Goal: Communication & Community: Answer question/provide support

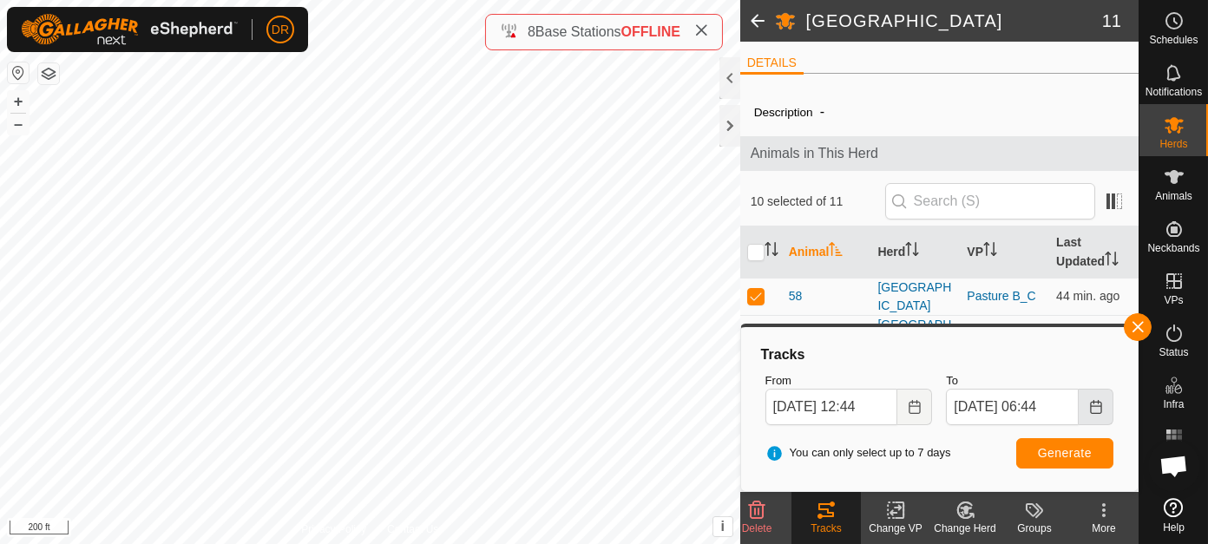
scroll to position [194, 0]
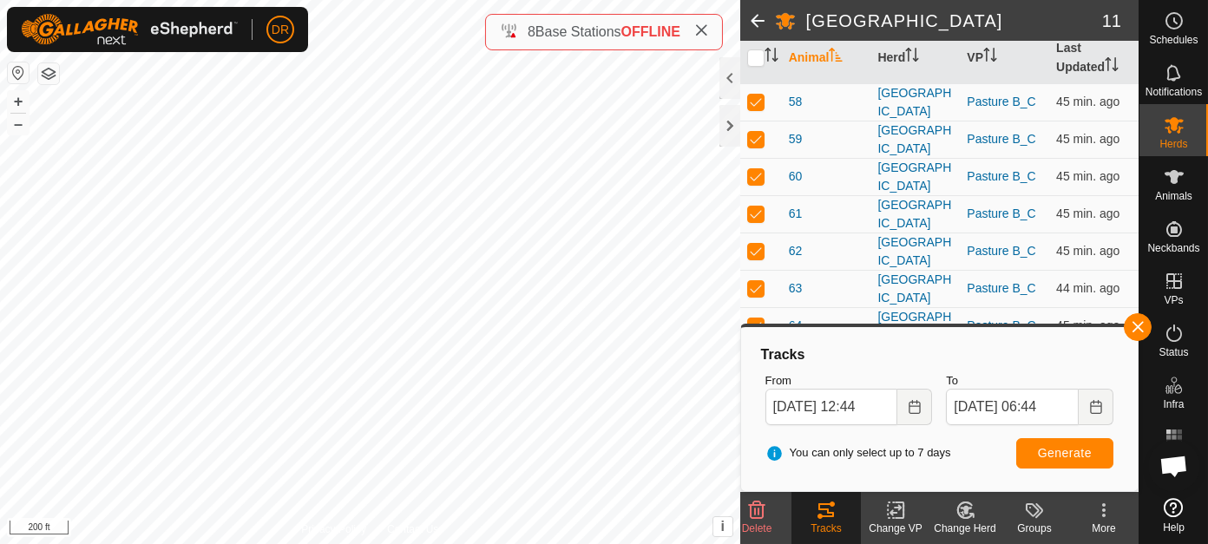
click at [1172, 512] on icon at bounding box center [1174, 507] width 19 height 19
click at [1086, 461] on button "Generate" at bounding box center [1064, 453] width 97 height 30
click at [731, 125] on div at bounding box center [730, 126] width 21 height 42
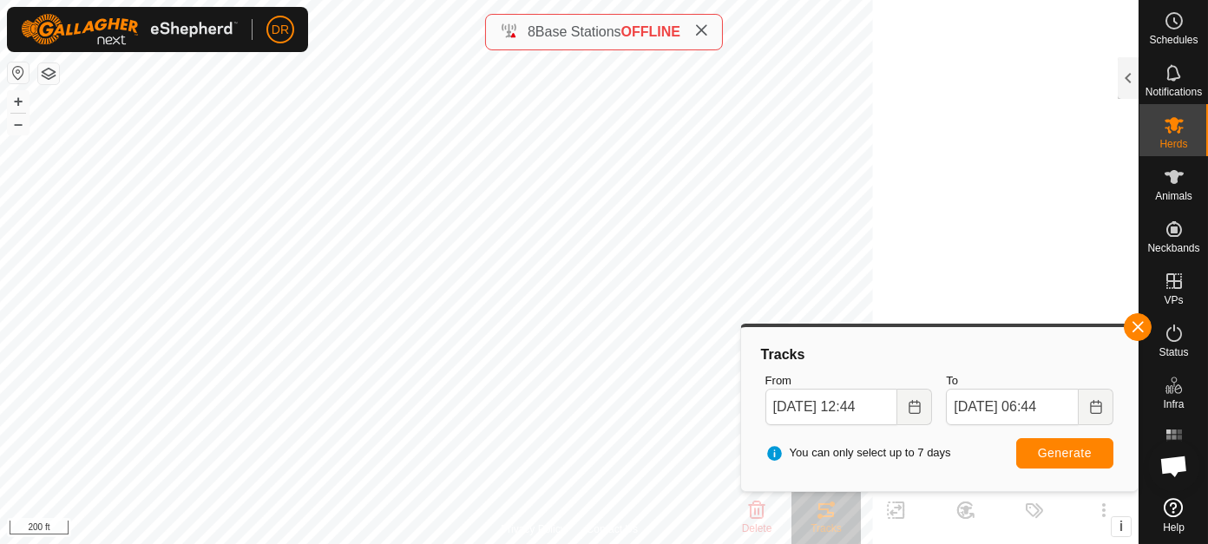
scroll to position [276, 0]
click at [1171, 461] on span "Open chat" at bounding box center [1174, 468] width 29 height 24
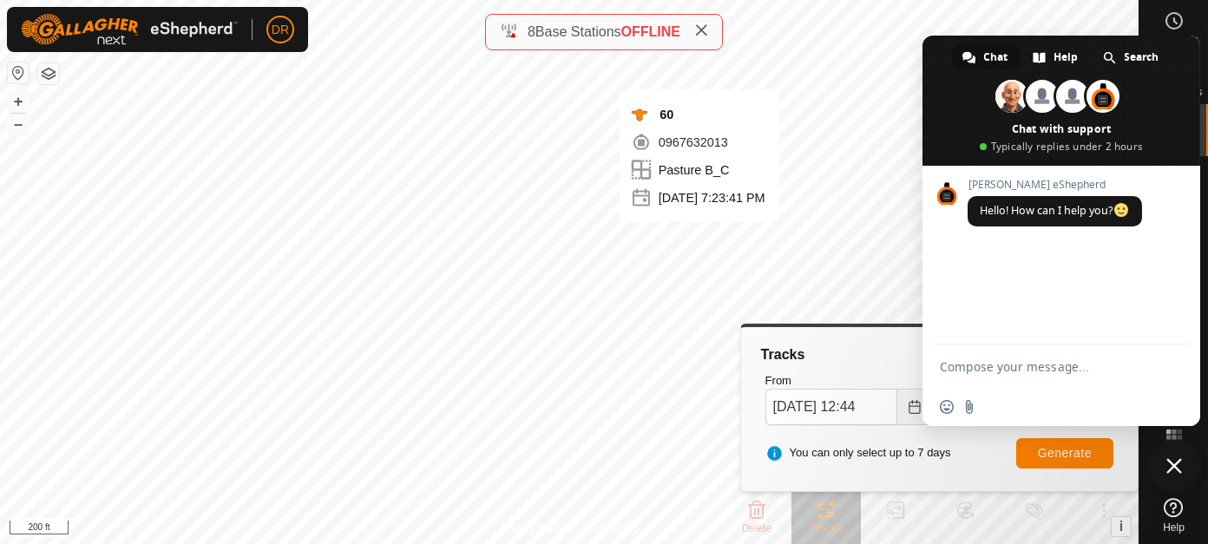
click at [1011, 371] on textarea "Compose your message..." at bounding box center [1042, 367] width 205 height 16
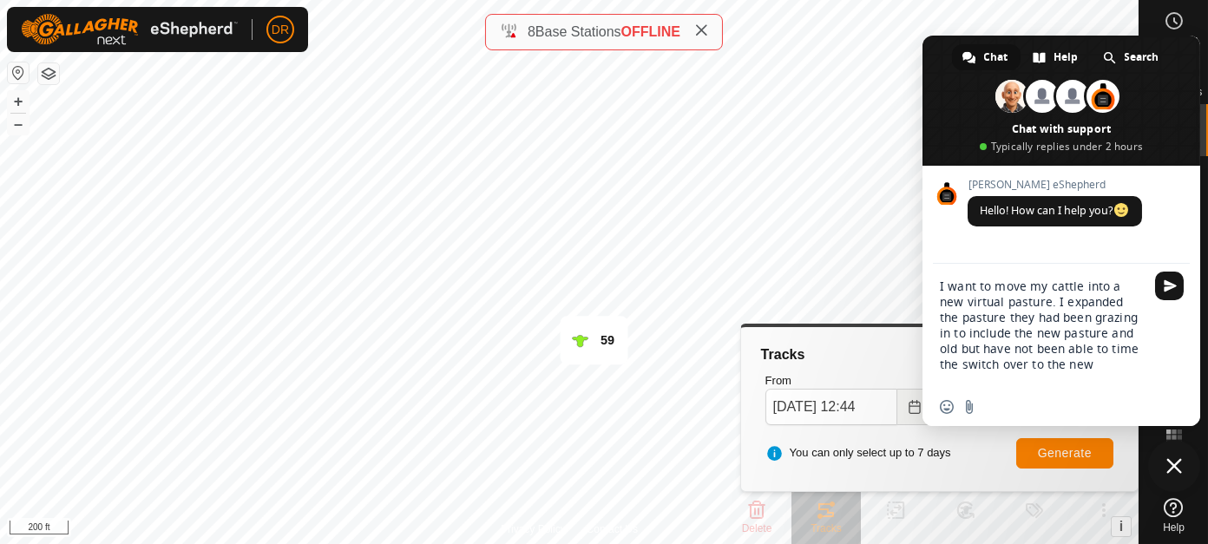
drag, startPoint x: 1077, startPoint y: 358, endPoint x: 1080, endPoint y: 331, distance: 27.0
click at [1082, 332] on textarea "I want to move my cattle into a new virtual pasture. I expanded the pasture the…" at bounding box center [1042, 333] width 205 height 109
click at [1078, 375] on textarea "I want to move my cattle into a new virtual pasture. I expanded the pasture the…" at bounding box center [1042, 333] width 205 height 109
click at [1077, 365] on textarea "I want to move my cattle into a new virtual pasture. I expanded the pasture the…" at bounding box center [1042, 333] width 205 height 109
drag, startPoint x: 1078, startPoint y: 363, endPoint x: 1100, endPoint y: 337, distance: 33.9
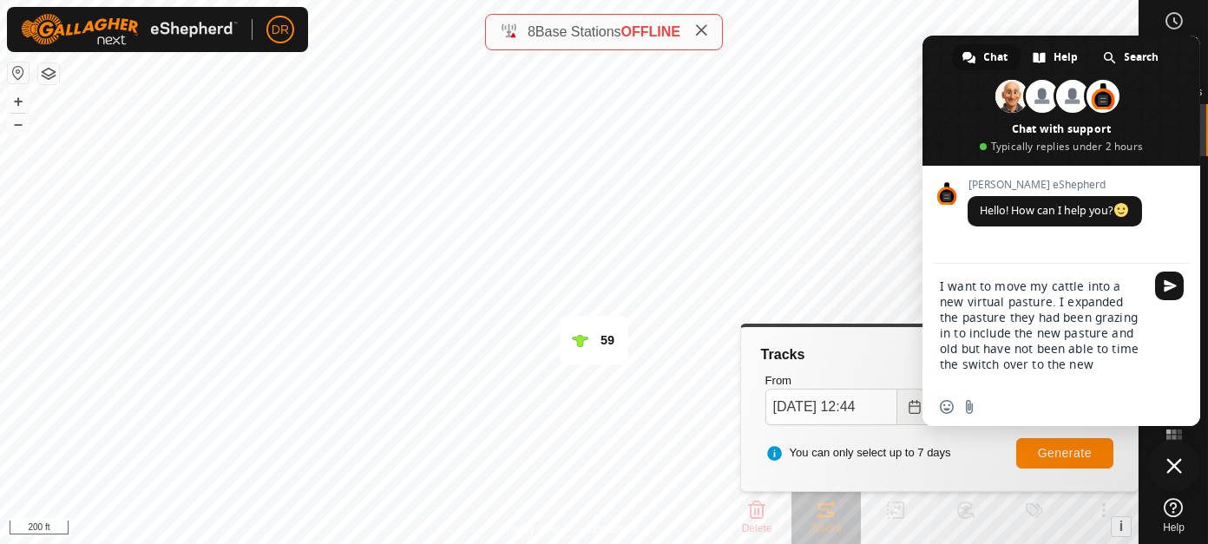
click at [1100, 337] on textarea "I want to move my cattle into a new virtual pasture. I expanded the pasture the…" at bounding box center [1042, 333] width 205 height 109
click at [1143, 366] on textarea "I want to move my cattle into a new virtual pasture. I expanded the pasture the…" at bounding box center [1042, 333] width 205 height 109
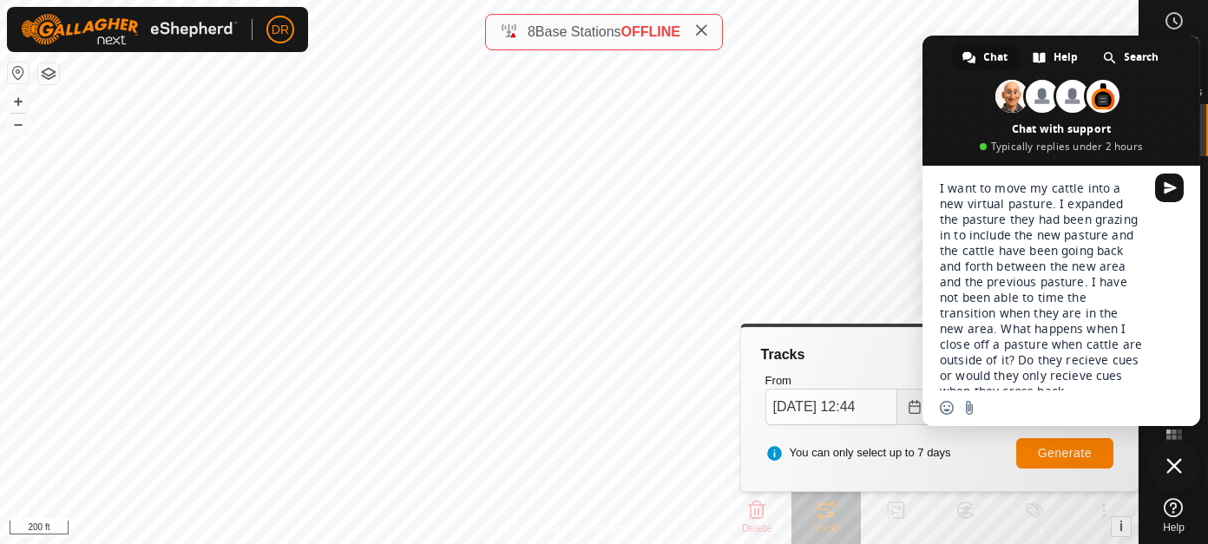
scroll to position [8, 0]
click at [961, 365] on textarea "I want to move my cattle into a new virtual pasture. I expanded the pasture the…" at bounding box center [1042, 294] width 205 height 226
click at [1104, 388] on textarea "I want to move my cattle into a new virtual pasture. I expanded the pasture the…" at bounding box center [1042, 294] width 205 height 226
drag, startPoint x: 1107, startPoint y: 384, endPoint x: 1072, endPoint y: 347, distance: 50.3
click at [1072, 347] on textarea "I want to move my cattle into a new virtual pasture. I expanded the pasture the…" at bounding box center [1042, 294] width 205 height 226
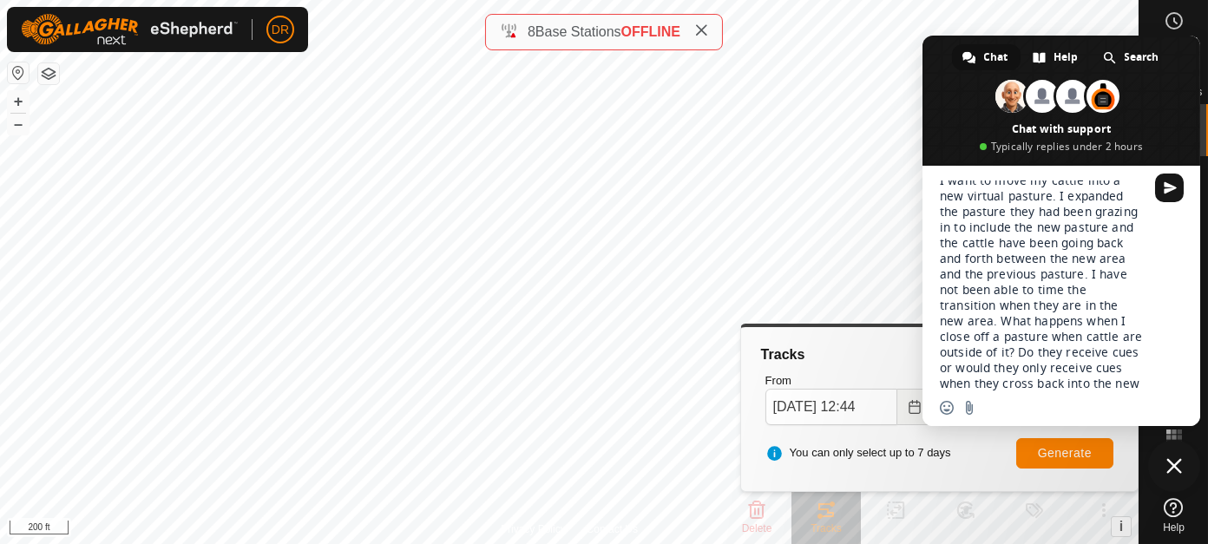
click at [1109, 379] on textarea "I want to move my cattle into a new virtual pasture. I expanded the pasture the…" at bounding box center [1042, 294] width 205 height 226
drag, startPoint x: 1108, startPoint y: 381, endPoint x: 1025, endPoint y: 395, distance: 84.5
click at [1004, 416] on div "I want to move my cattle into a new virtual pasture. I expanded the pasture the…" at bounding box center [1062, 296] width 278 height 260
click at [1111, 378] on textarea "I want to move my cattle into a new virtual pasture. I expanded the pasture the…" at bounding box center [1042, 294] width 205 height 226
click at [1114, 380] on textarea "I want to move my cattle into a new virtual pasture. I expanded the pasture the…" at bounding box center [1042, 294] width 205 height 226
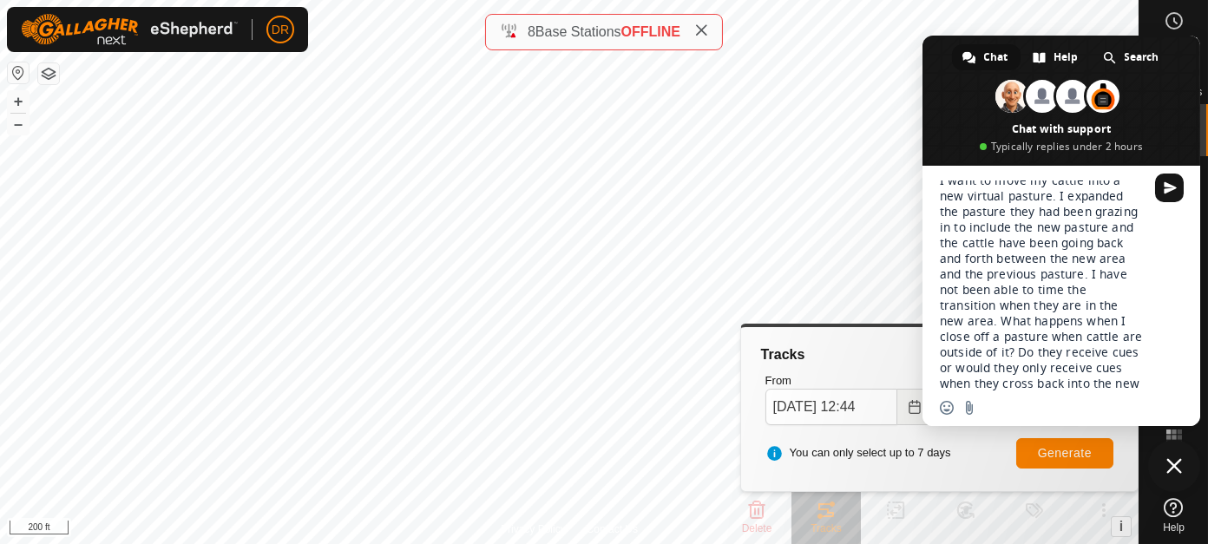
click at [1107, 381] on textarea "I want to move my cattle into a new virtual pasture. I expanded the pasture the…" at bounding box center [1042, 294] width 205 height 226
drag, startPoint x: 1103, startPoint y: 384, endPoint x: 1127, endPoint y: 397, distance: 26.8
click at [1068, 353] on textarea "I want to move my cattle into a new virtual pasture. I expanded the pasture the…" at bounding box center [1042, 294] width 205 height 226
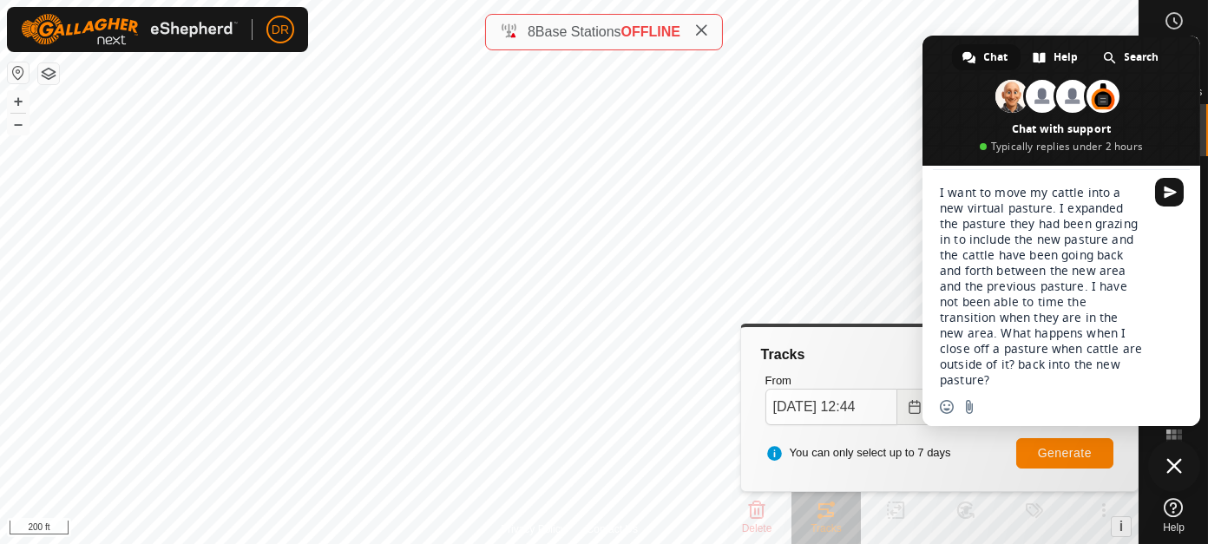
scroll to position [0, 0]
drag, startPoint x: 1094, startPoint y: 363, endPoint x: 1140, endPoint y: 369, distance: 46.4
click at [1108, 345] on textarea "I want to move my cattle into a new virtual pasture. I expanded the pasture the…" at bounding box center [1042, 286] width 205 height 203
drag, startPoint x: 1035, startPoint y: 378, endPoint x: 1055, endPoint y: 404, distance: 32.8
click at [1036, 382] on textarea "I want to move my cattle into a new virtual pasture. I expanded the pasture the…" at bounding box center [1042, 290] width 205 height 219
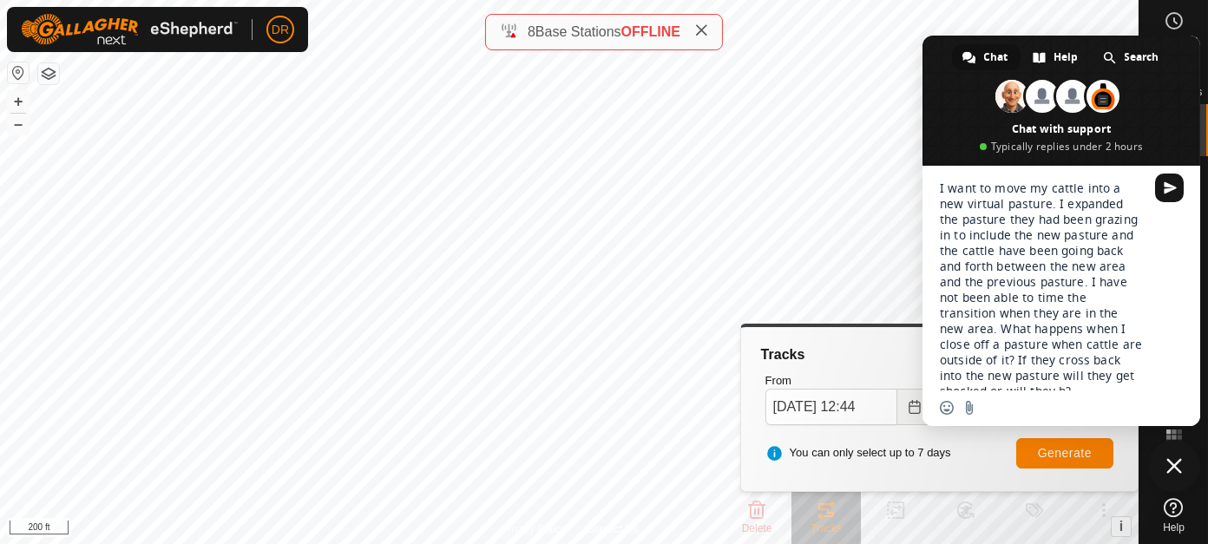
scroll to position [8, 0]
type textarea "I want to move my cattle into a new virtual pasture. I expanded the pasture the…"
click at [1171, 185] on span "Send" at bounding box center [1170, 187] width 13 height 13
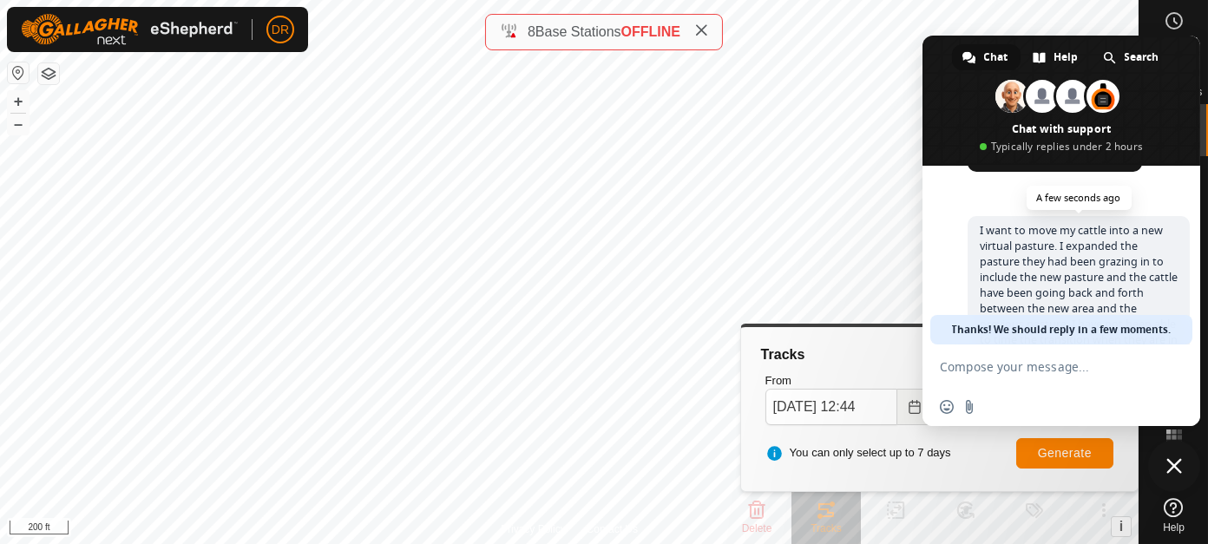
scroll to position [244, 0]
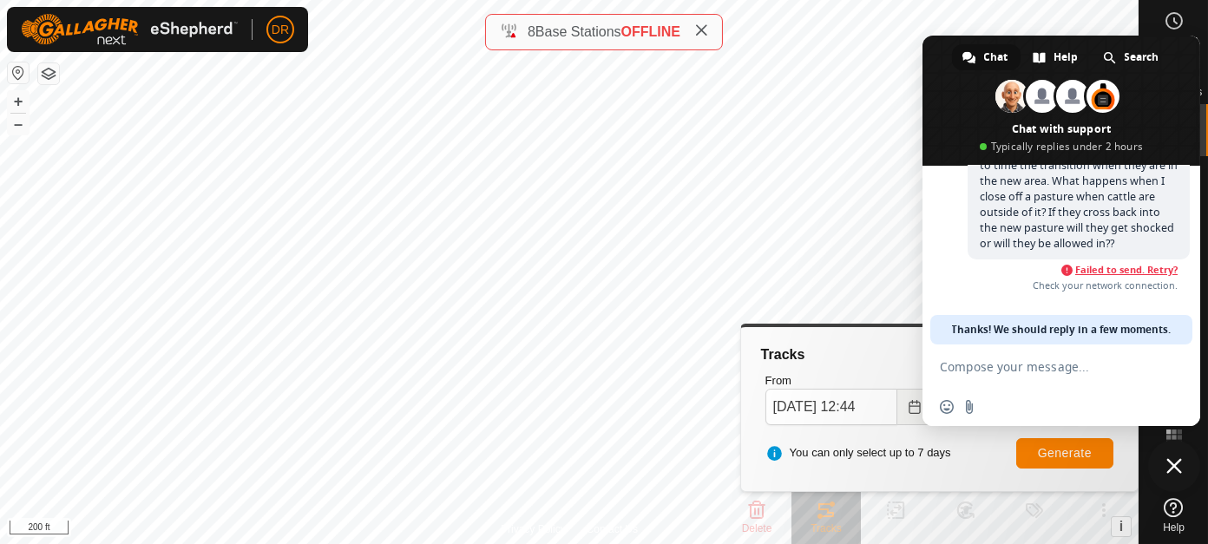
click at [1128, 270] on span "Failed to send. Retry?" at bounding box center [1126, 270] width 102 height 12
click at [1088, 269] on span "Failed to send. Retry?" at bounding box center [1126, 270] width 102 height 12
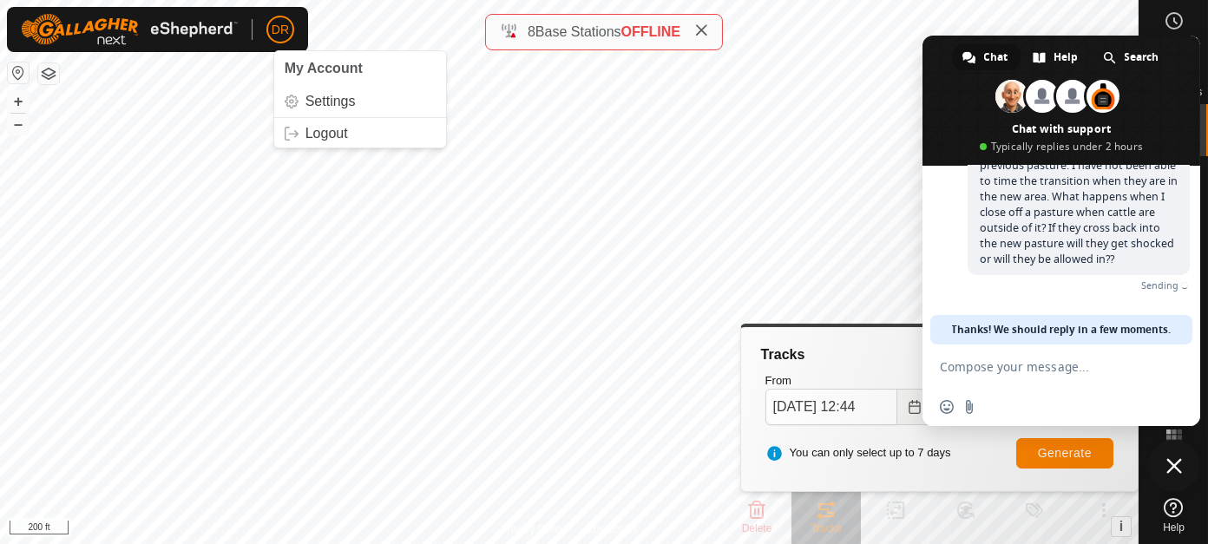
click at [1172, 514] on icon at bounding box center [1174, 507] width 19 height 19
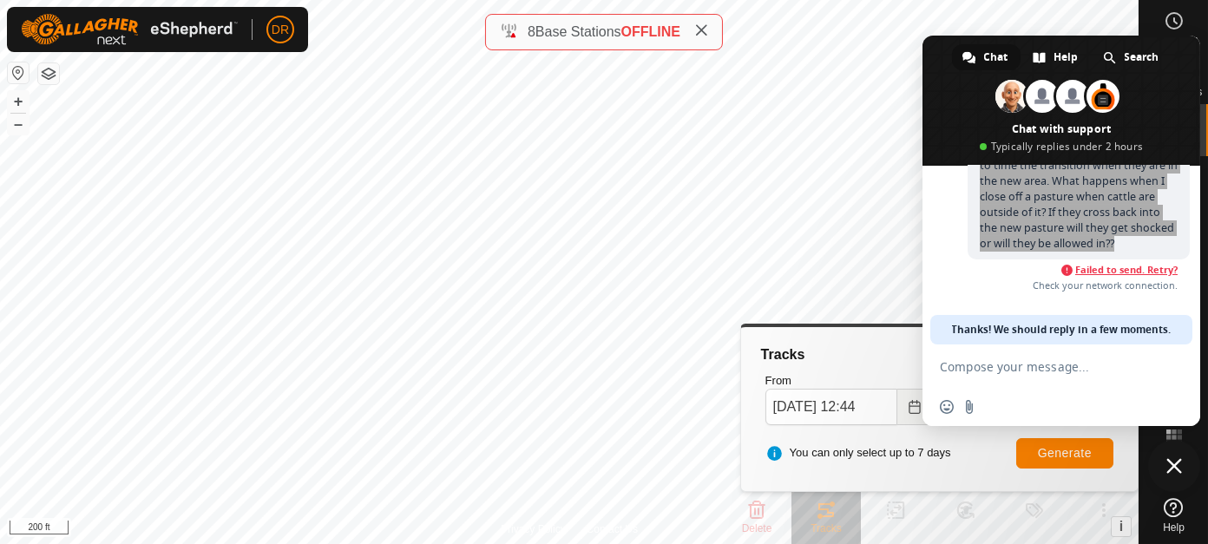
scroll to position [70, 0]
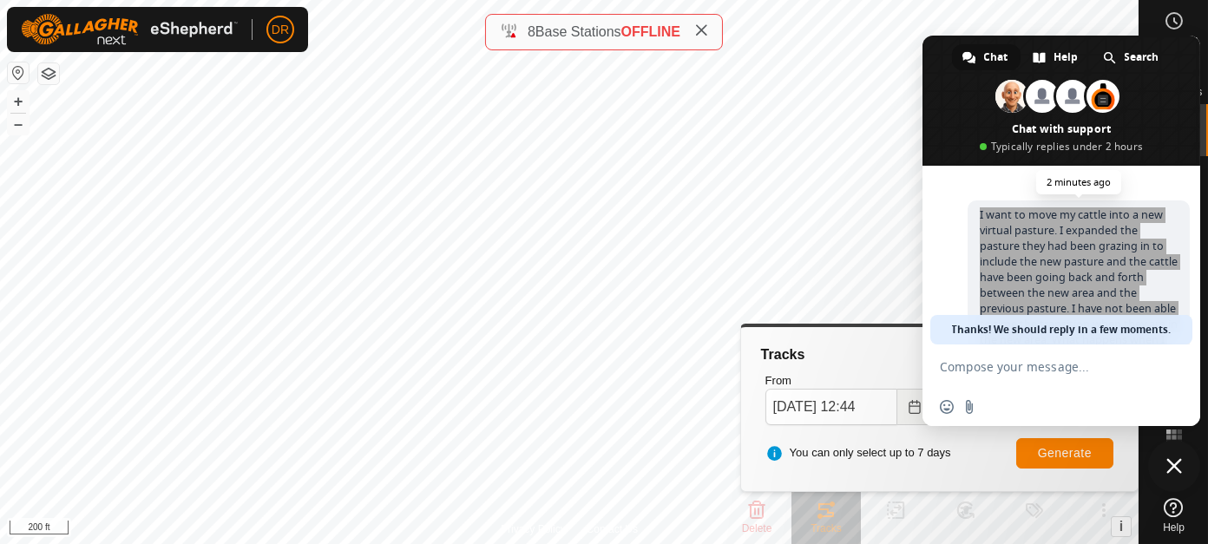
drag, startPoint x: 1001, startPoint y: 240, endPoint x: 979, endPoint y: 212, distance: 35.9
click at [979, 212] on span "I want to move my cattle into a new virtual pasture. I expanded the pasture the…" at bounding box center [1079, 310] width 222 height 218
copy span "I want to move my cattle into a new virtual pasture. I expanded the pasture the…"
click at [1174, 471] on span "Close chat" at bounding box center [1175, 466] width 16 height 16
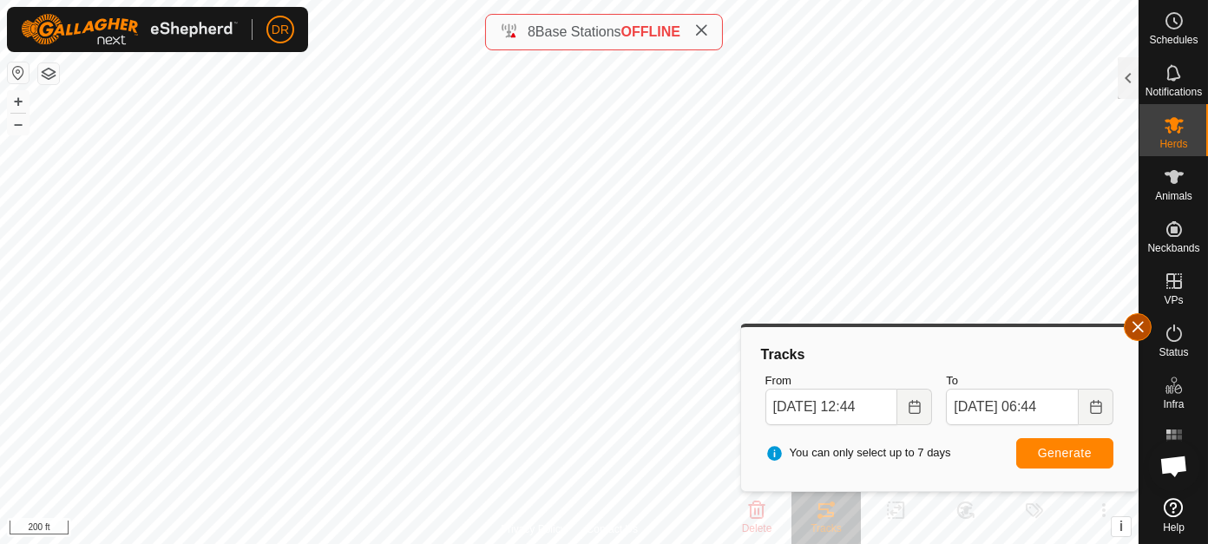
click at [1140, 327] on button "button" at bounding box center [1138, 327] width 28 height 28
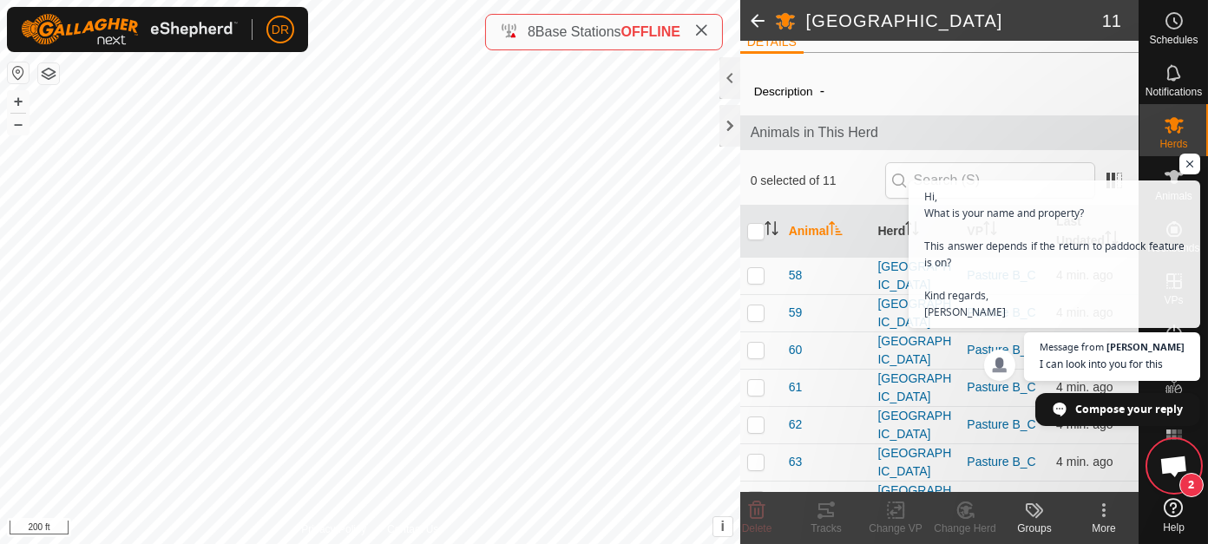
scroll to position [1336, 0]
click at [756, 236] on input "checkbox" at bounding box center [755, 231] width 17 height 17
checkbox input "true"
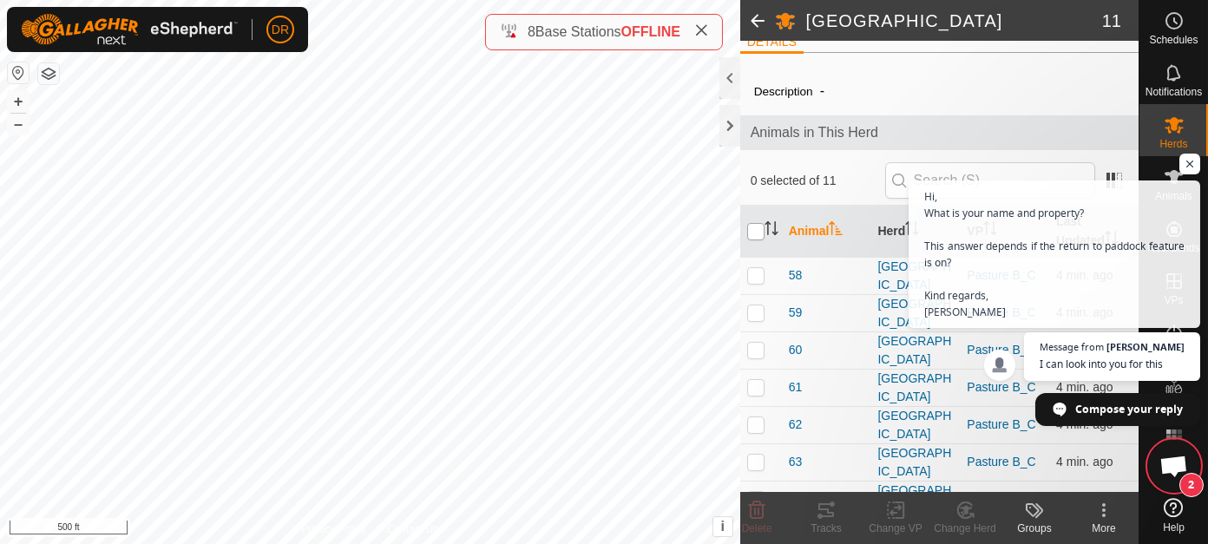
checkbox input "true"
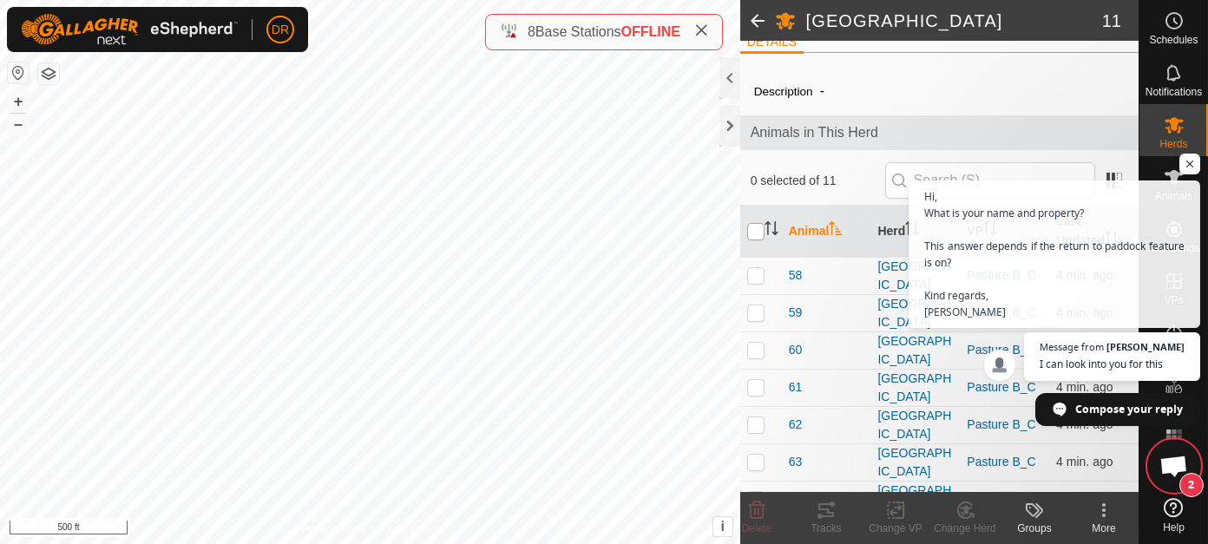
checkbox input "true"
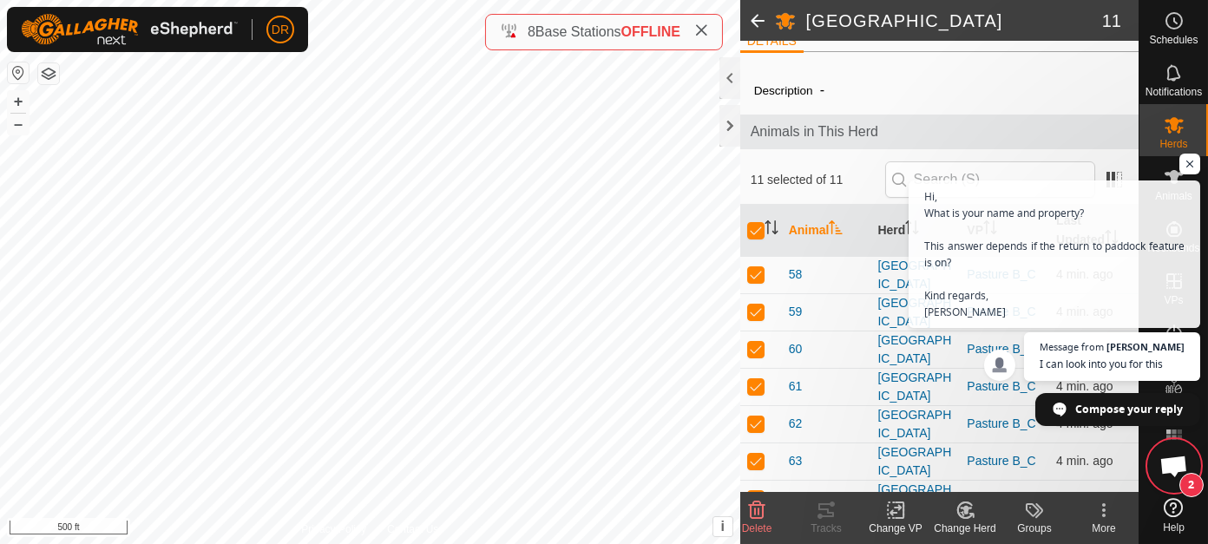
scroll to position [21, 0]
click at [896, 511] on icon at bounding box center [896, 510] width 22 height 21
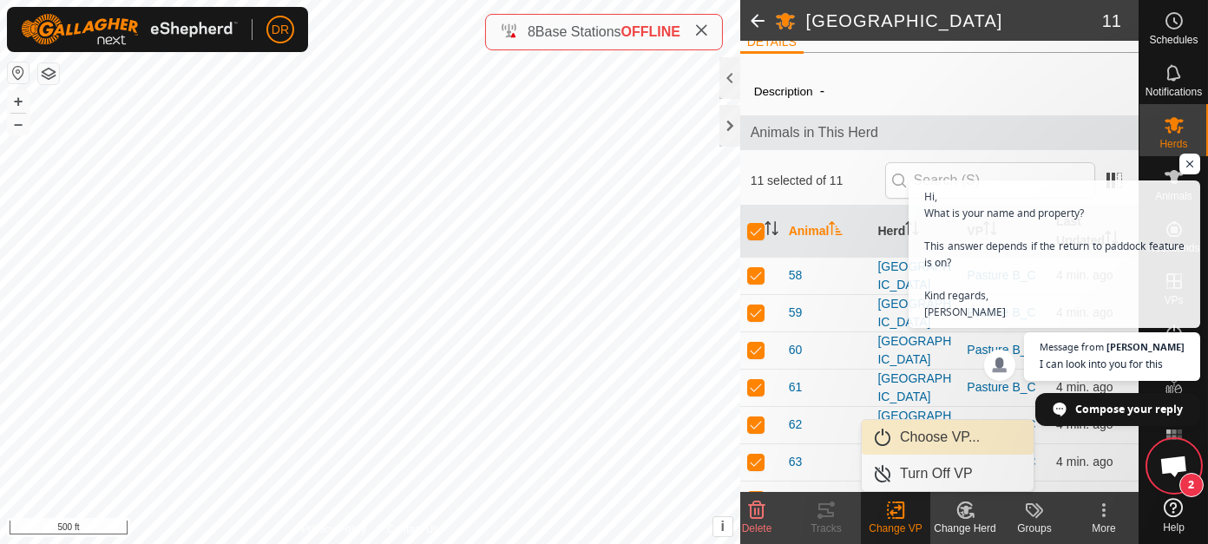
click at [950, 436] on link "Choose VP..." at bounding box center [948, 437] width 172 height 35
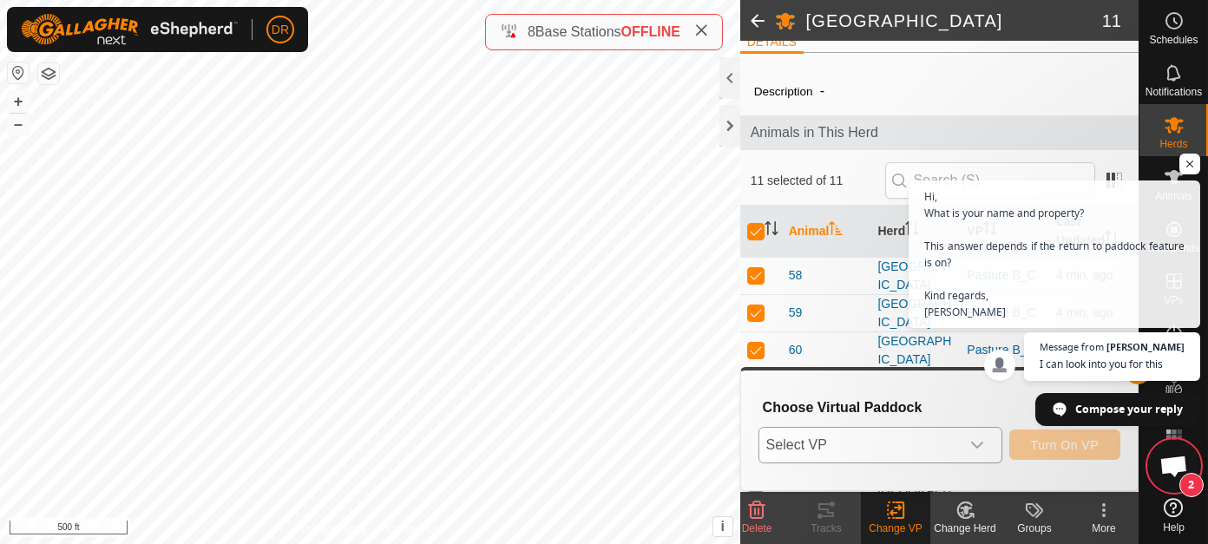
click at [972, 440] on icon "dropdown trigger" at bounding box center [977, 445] width 14 height 14
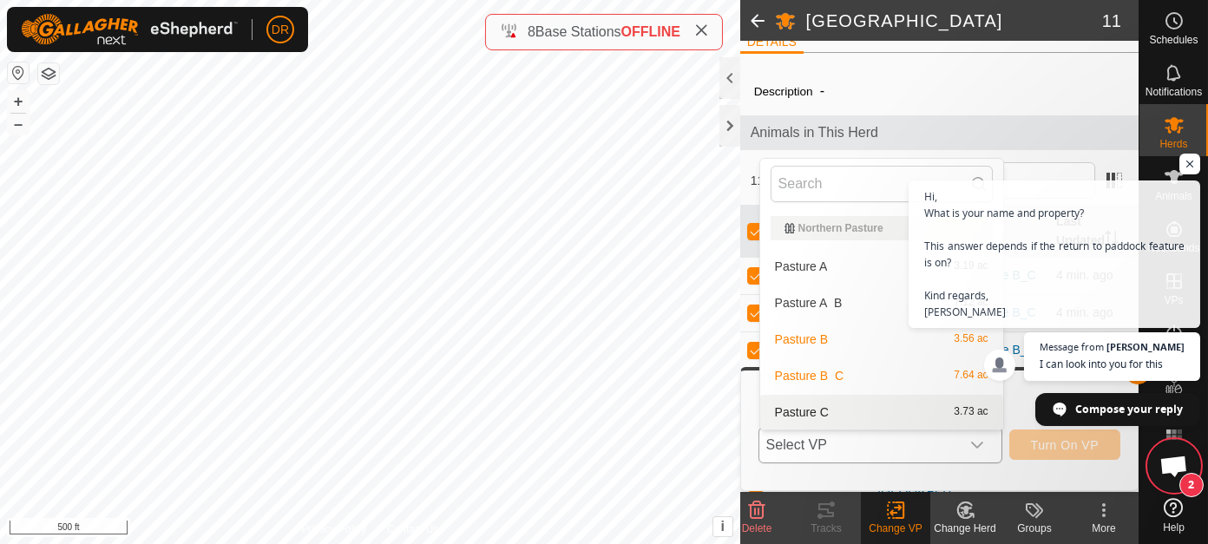
click at [836, 411] on li "Pasture C 3.73 ac" at bounding box center [881, 412] width 243 height 35
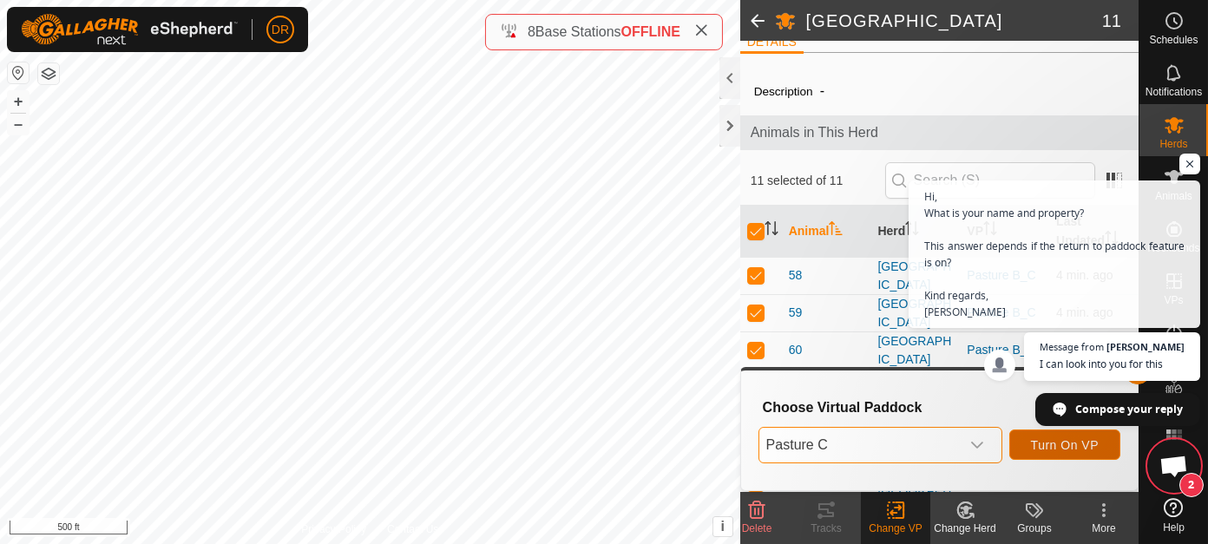
click at [1074, 450] on span "Turn On VP" at bounding box center [1065, 445] width 68 height 14
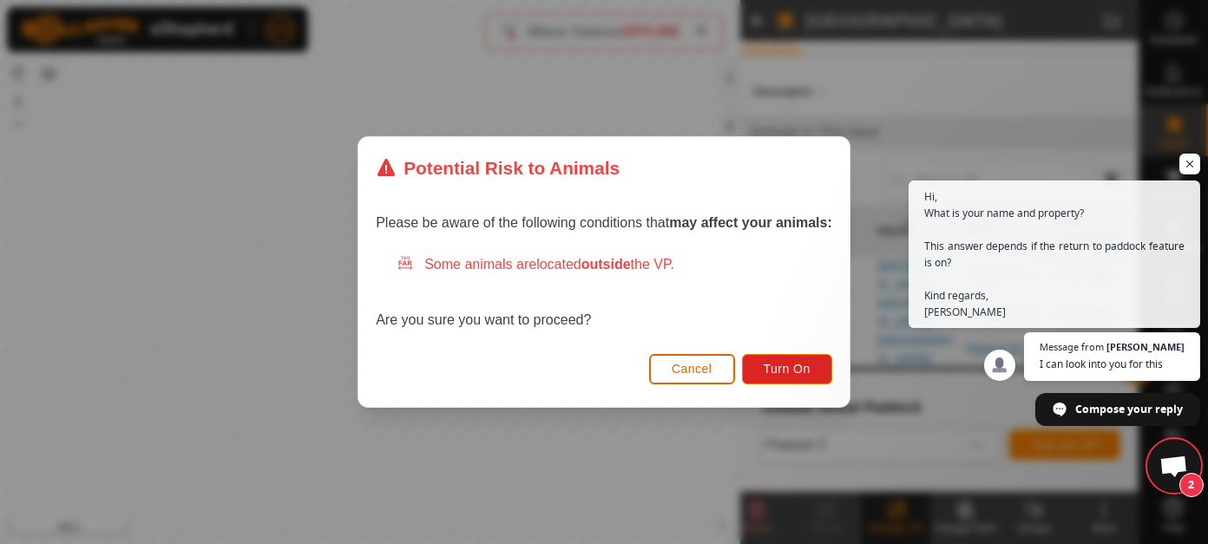
click at [699, 370] on span "Cancel" at bounding box center [692, 369] width 41 height 14
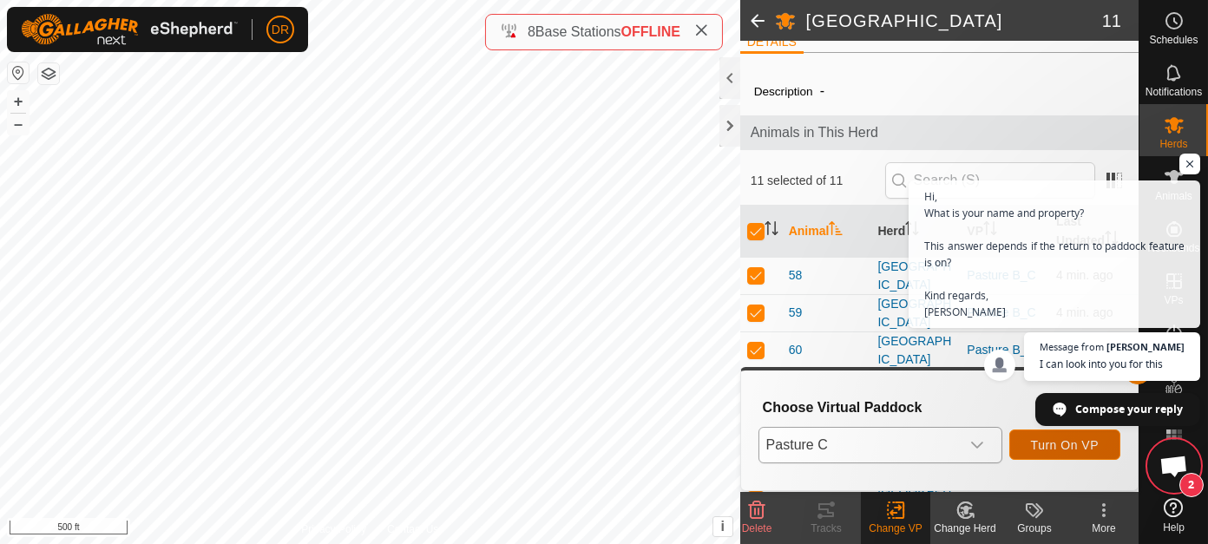
click at [1043, 442] on span "Turn On VP" at bounding box center [1065, 445] width 68 height 14
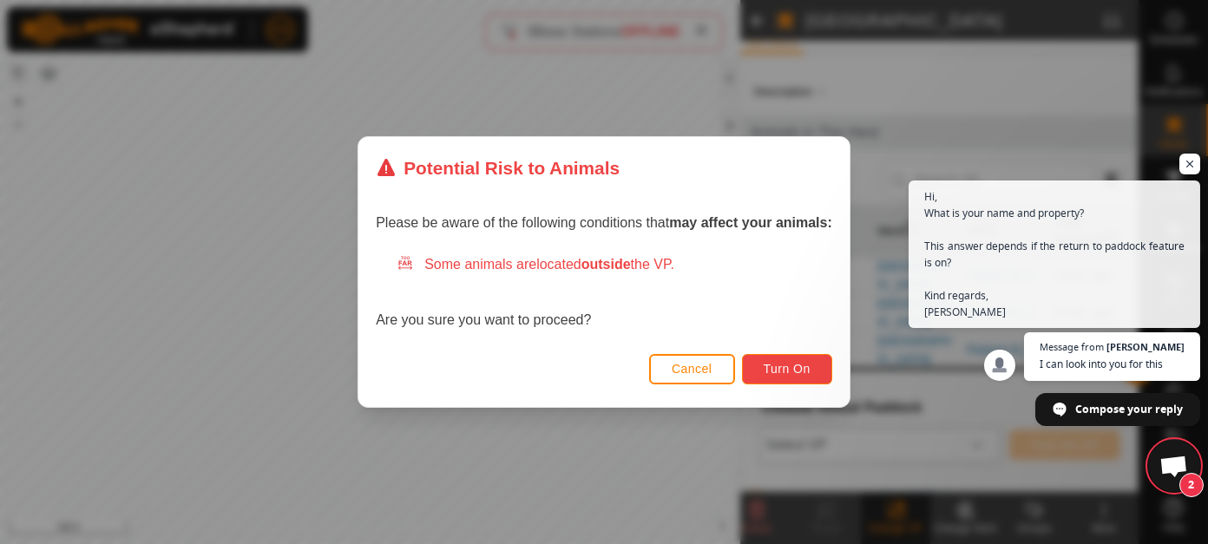
click at [797, 363] on span "Turn On" at bounding box center [787, 369] width 47 height 14
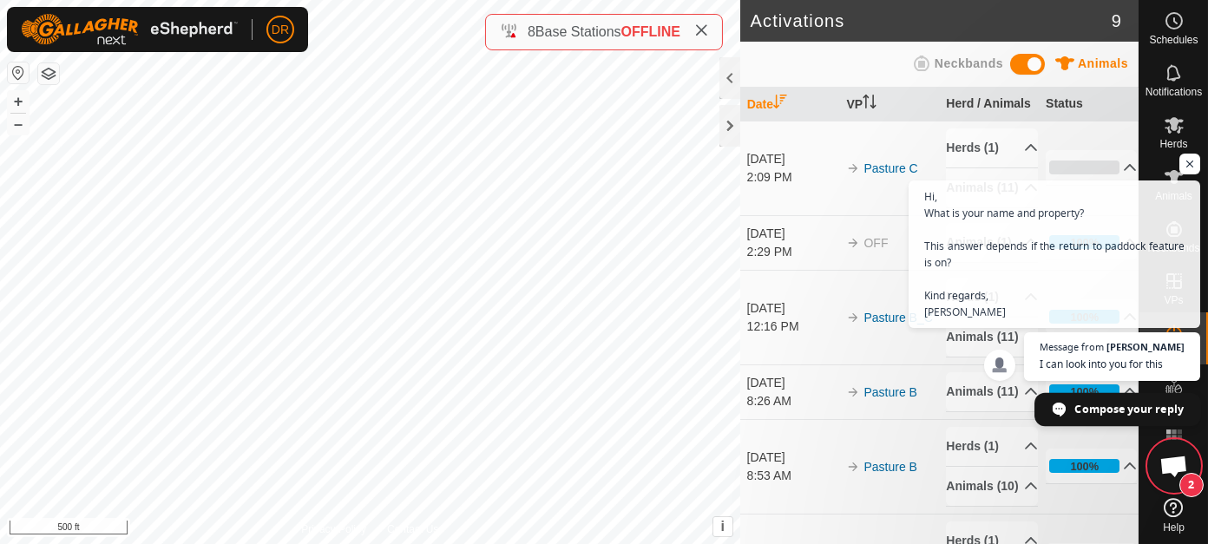
click at [1144, 412] on span "Compose your reply" at bounding box center [1129, 408] width 108 height 30
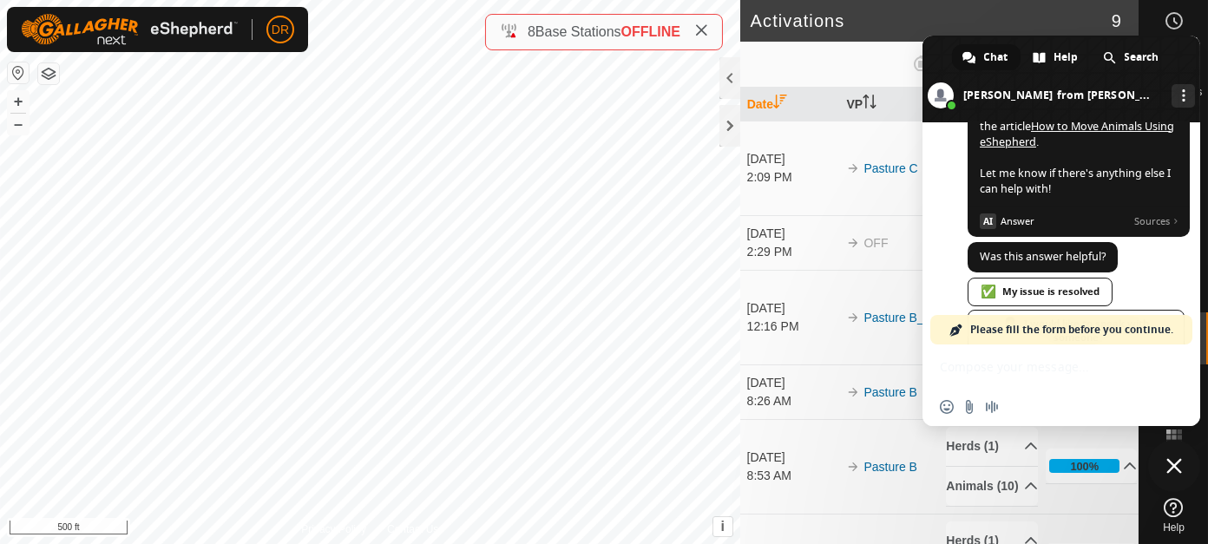
scroll to position [1336, 0]
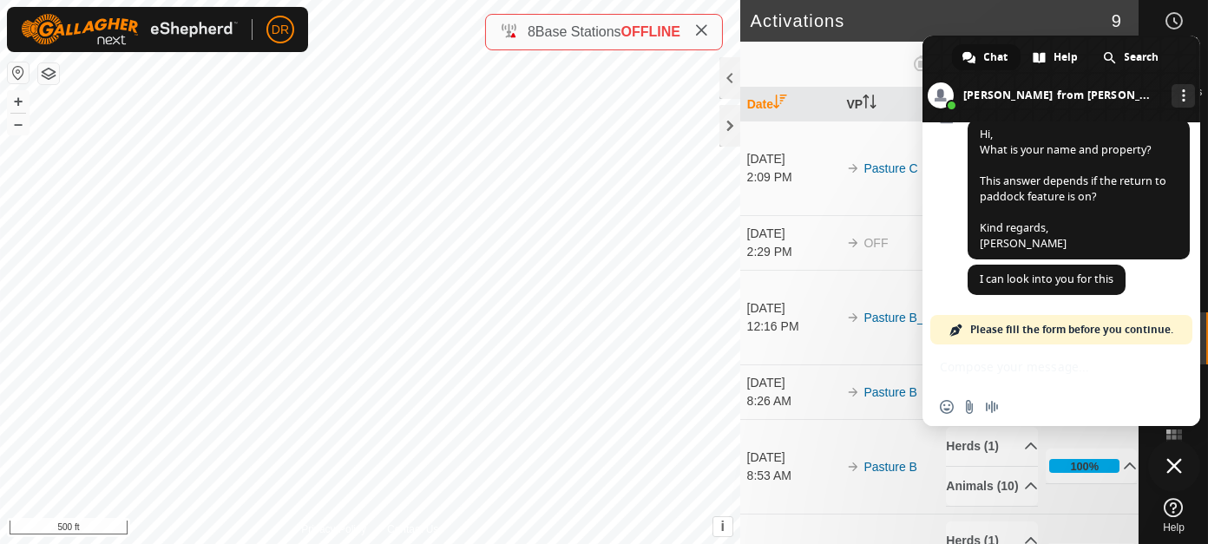
click at [1174, 468] on span "Close chat" at bounding box center [1175, 466] width 16 height 16
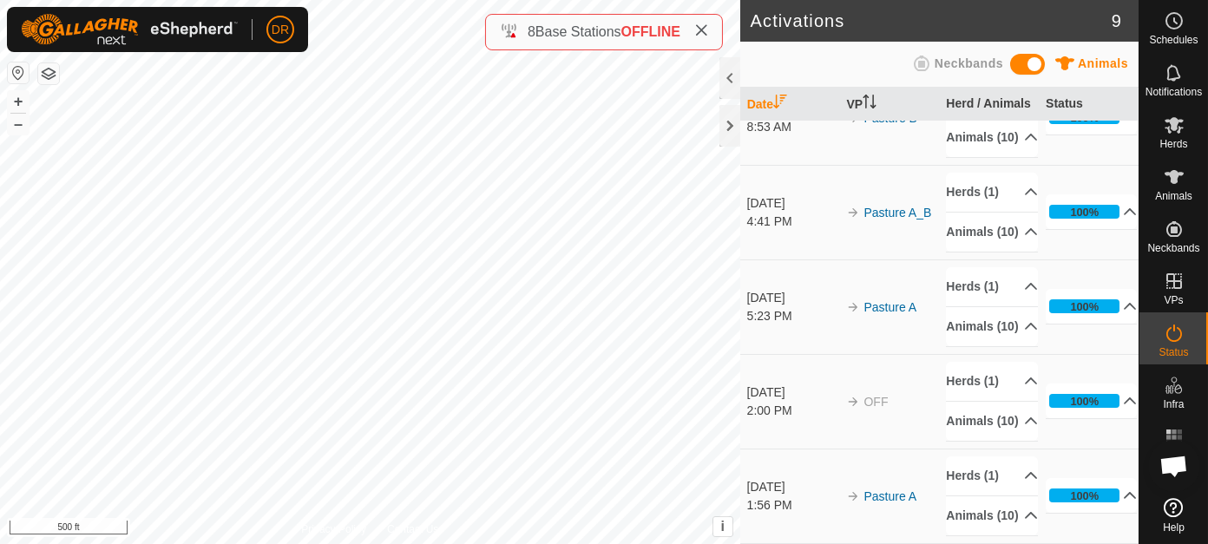
scroll to position [0, 0]
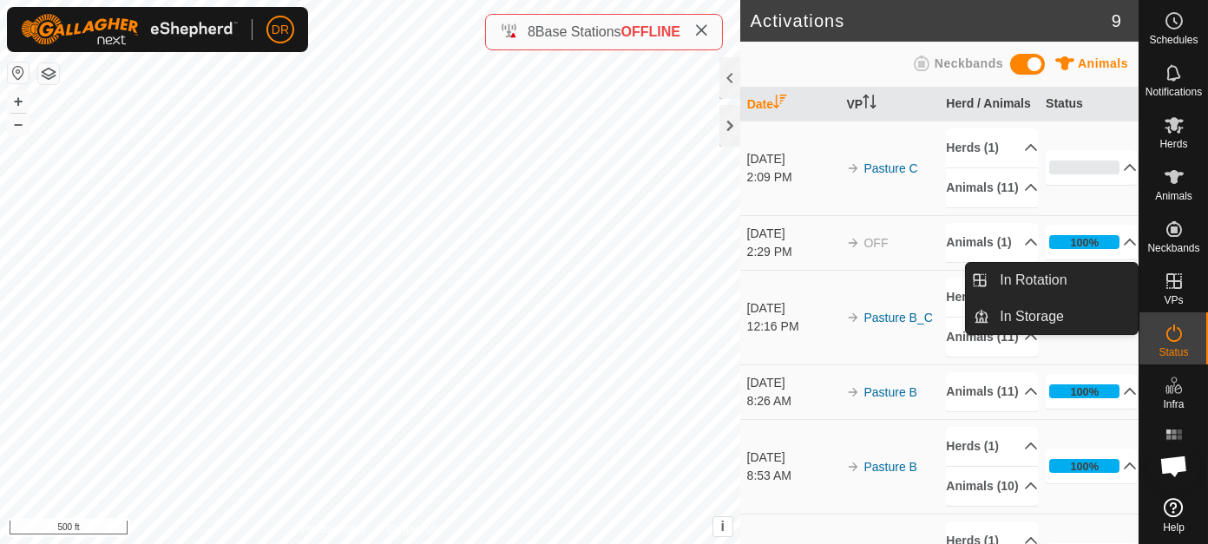
click at [1174, 470] on span "Open chat" at bounding box center [1174, 468] width 29 height 24
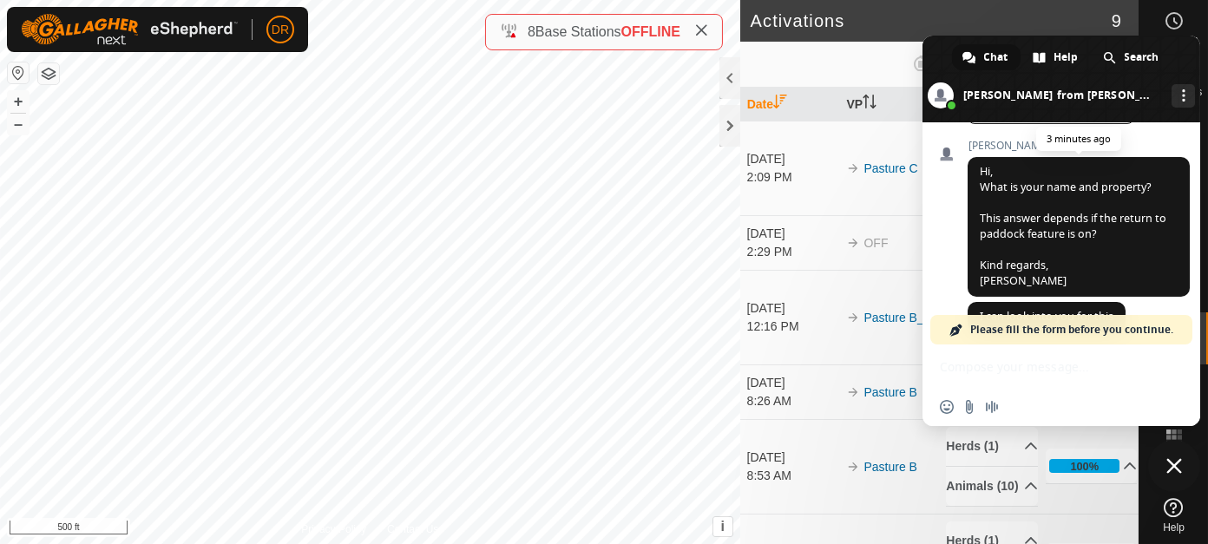
scroll to position [1336, 0]
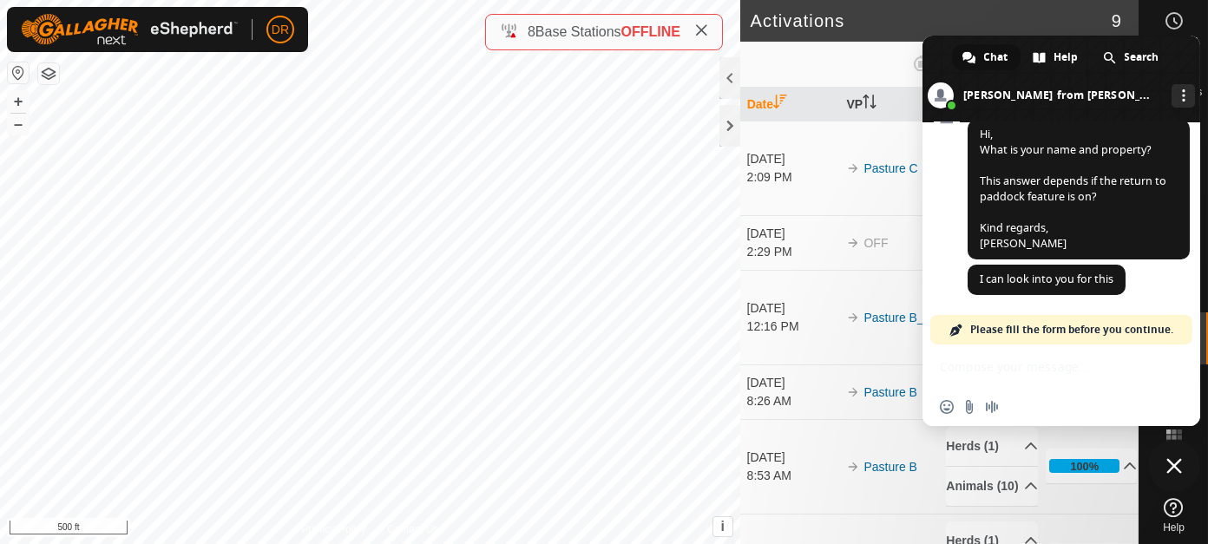
click at [1001, 371] on div "Insert an emoji Send a file Audio message" at bounding box center [1062, 386] width 278 height 82
click at [1000, 365] on div "Insert an emoji Send a file Audio message" at bounding box center [1062, 386] width 278 height 82
click at [1049, 332] on span "Please fill the form before you continue." at bounding box center [1071, 330] width 203 height 30
click at [955, 326] on span at bounding box center [957, 330] width 14 height 14
click at [1167, 327] on span "Please fill the form before you continue." at bounding box center [1071, 330] width 203 height 30
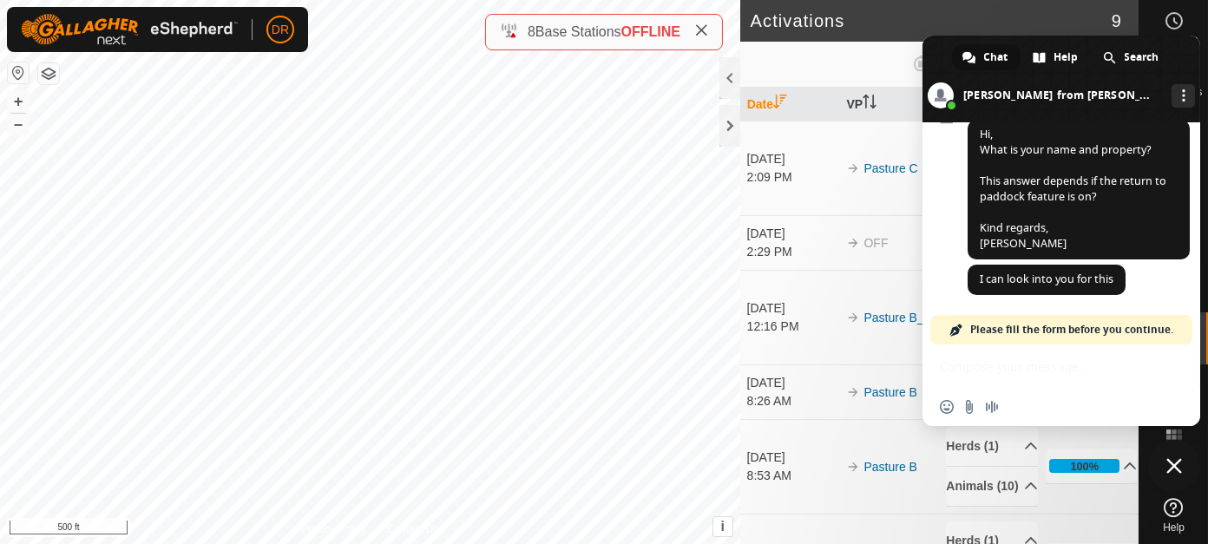
click at [1009, 311] on div "Natasha I can look into you for this 4 minutes ago" at bounding box center [1079, 289] width 222 height 49
click at [967, 376] on div "Insert an emoji Send a file Audio message" at bounding box center [1062, 386] width 278 height 82
click at [954, 369] on div "Insert an emoji Send a file Audio message" at bounding box center [1062, 386] width 278 height 82
click at [951, 366] on div "Insert an emoji Send a file Audio message" at bounding box center [1062, 386] width 278 height 82
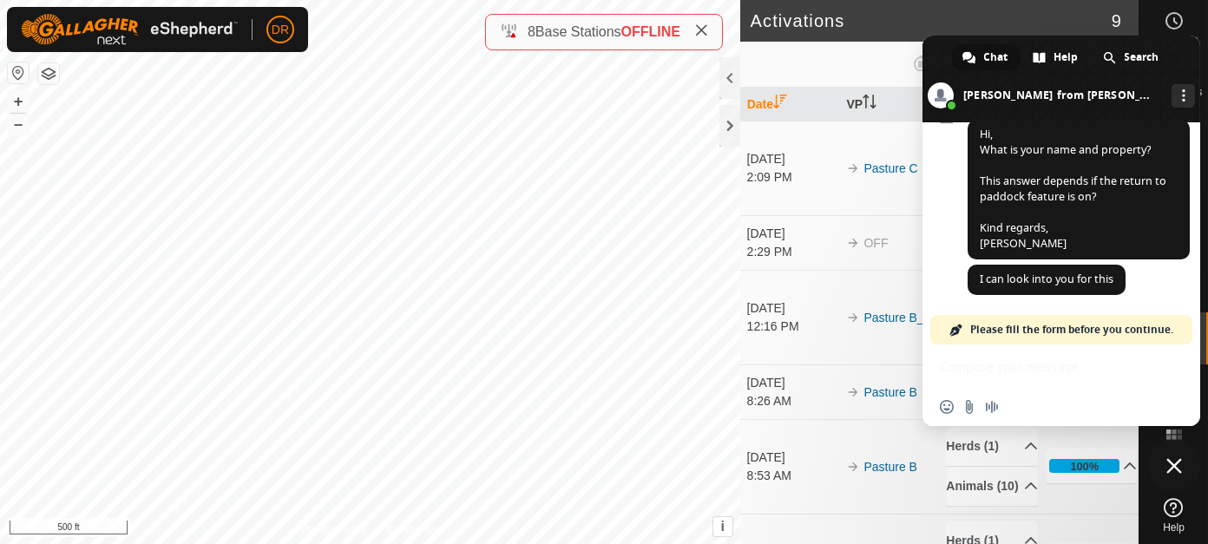
click at [951, 364] on div "Insert an emoji Send a file Audio message" at bounding box center [1062, 386] width 278 height 82
click at [957, 358] on div "Insert an emoji Send a file Audio message" at bounding box center [1062, 386] width 278 height 82
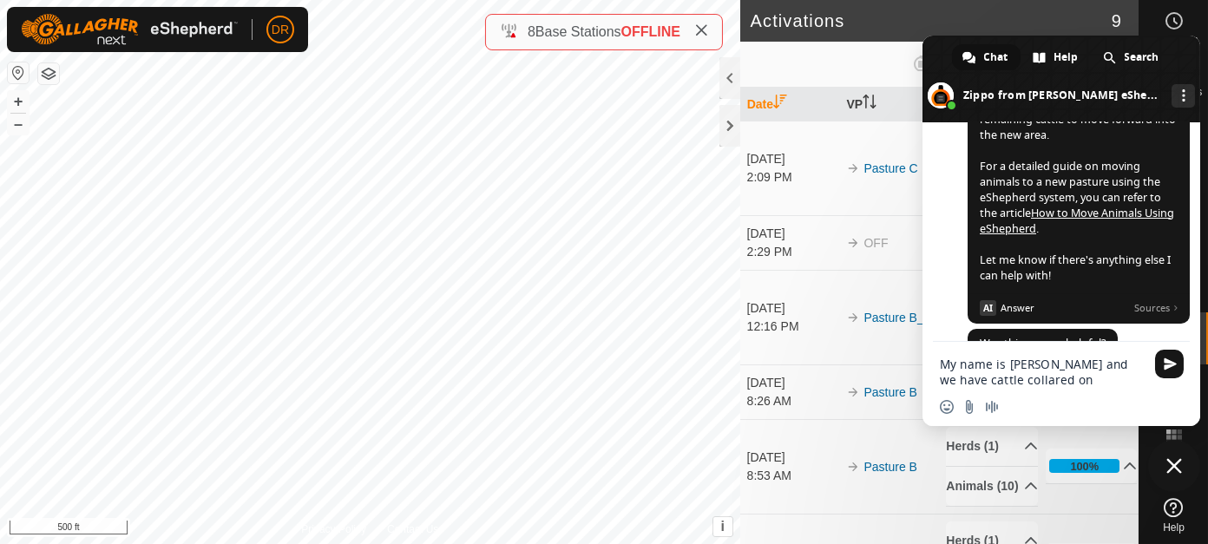
type textarea "My name is Dane Roesle and we have cattle collared on French Creek Ranch"
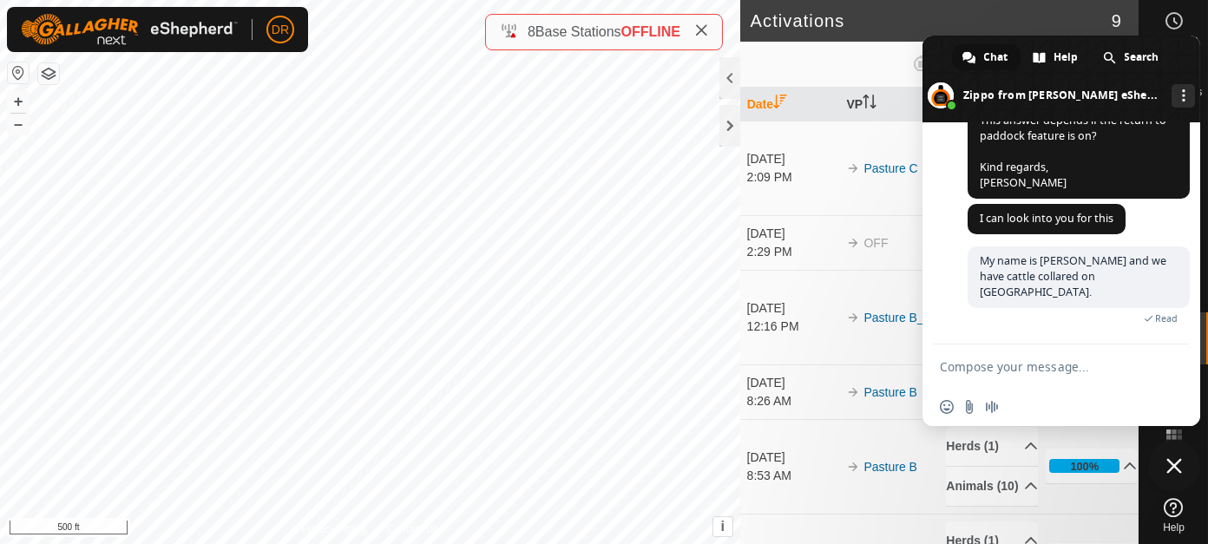
scroll to position [1364, 0]
click at [1174, 468] on span "Close chat" at bounding box center [1175, 466] width 16 height 16
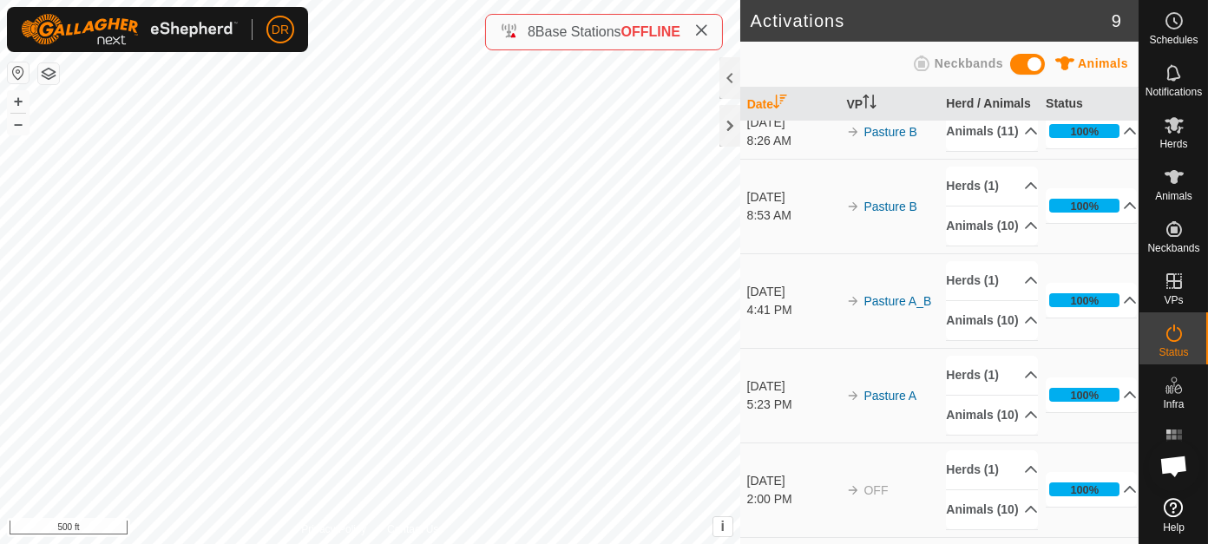
scroll to position [1, 0]
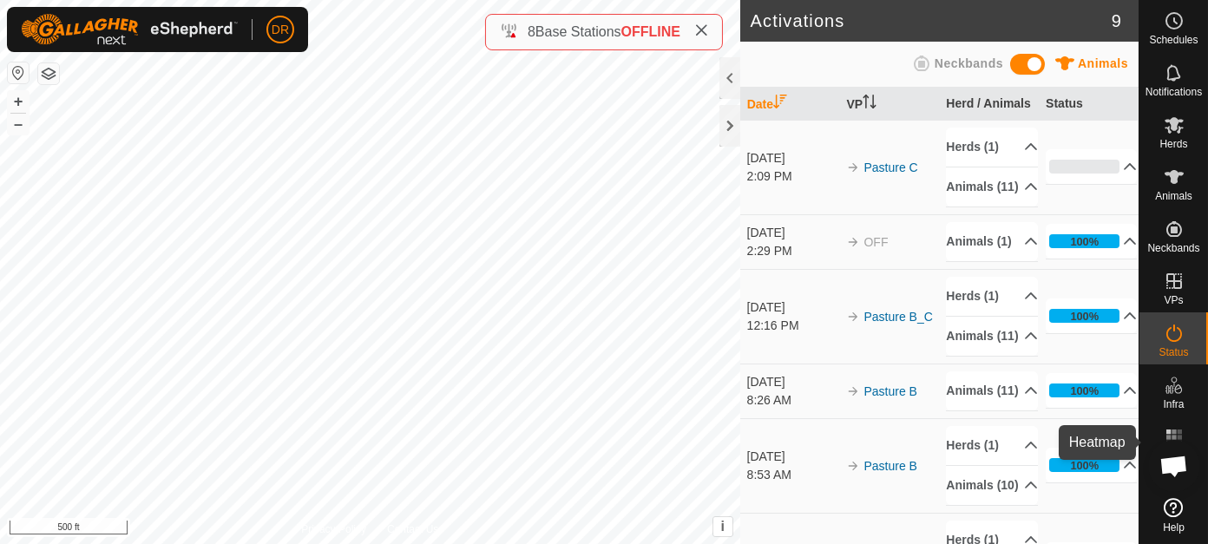
click at [1170, 436] on rect at bounding box center [1169, 437] width 4 height 4
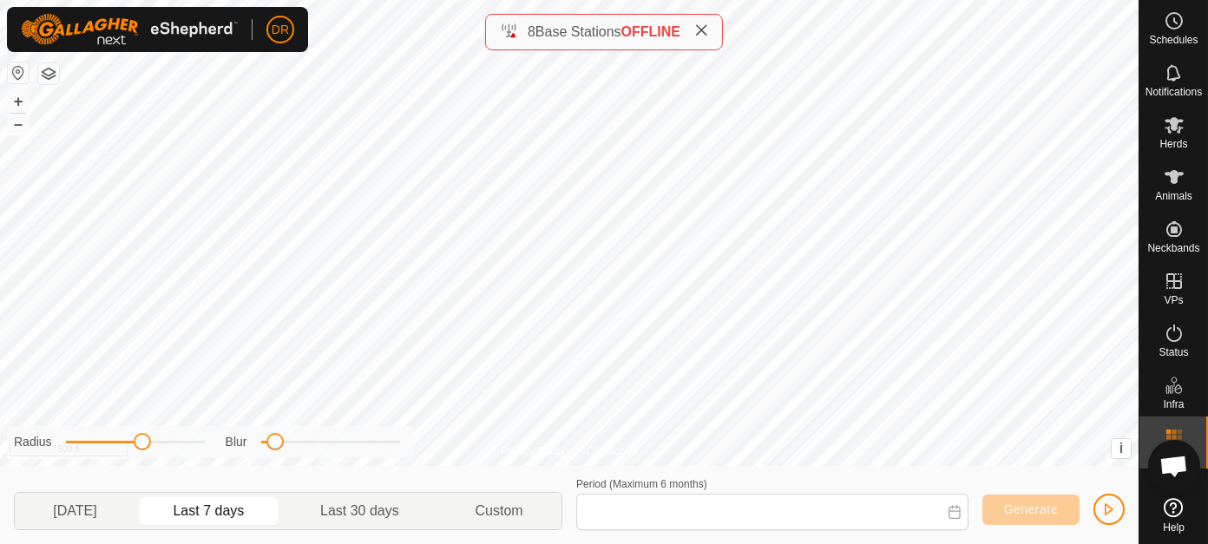
type input "Sep 17, 2025 - Sep 23, 2025"
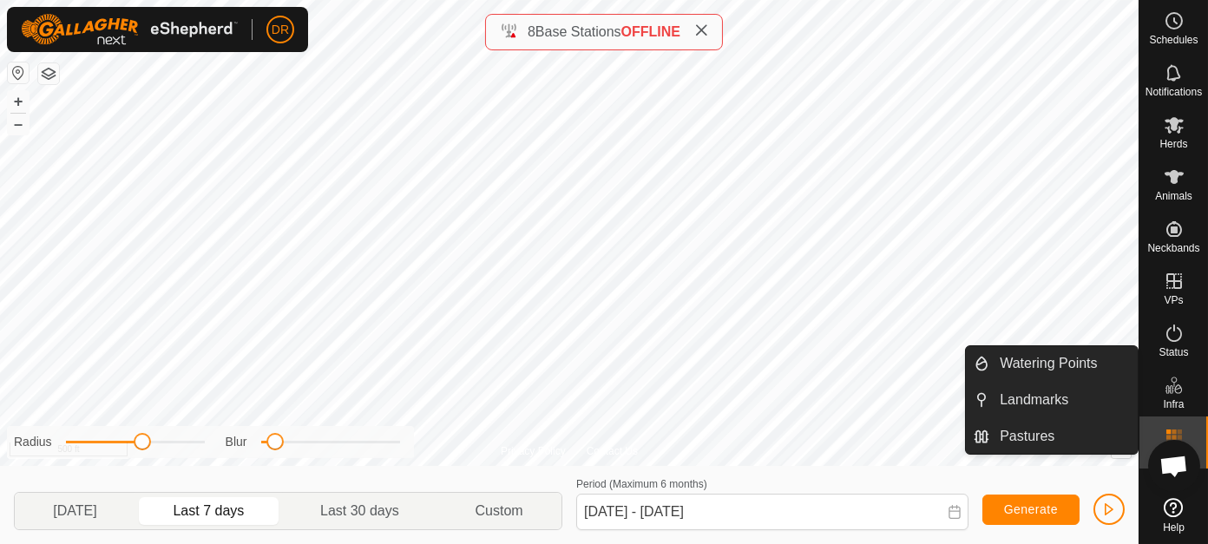
click at [1169, 392] on icon at bounding box center [1174, 385] width 21 height 21
click at [1176, 352] on span "Status" at bounding box center [1174, 352] width 30 height 10
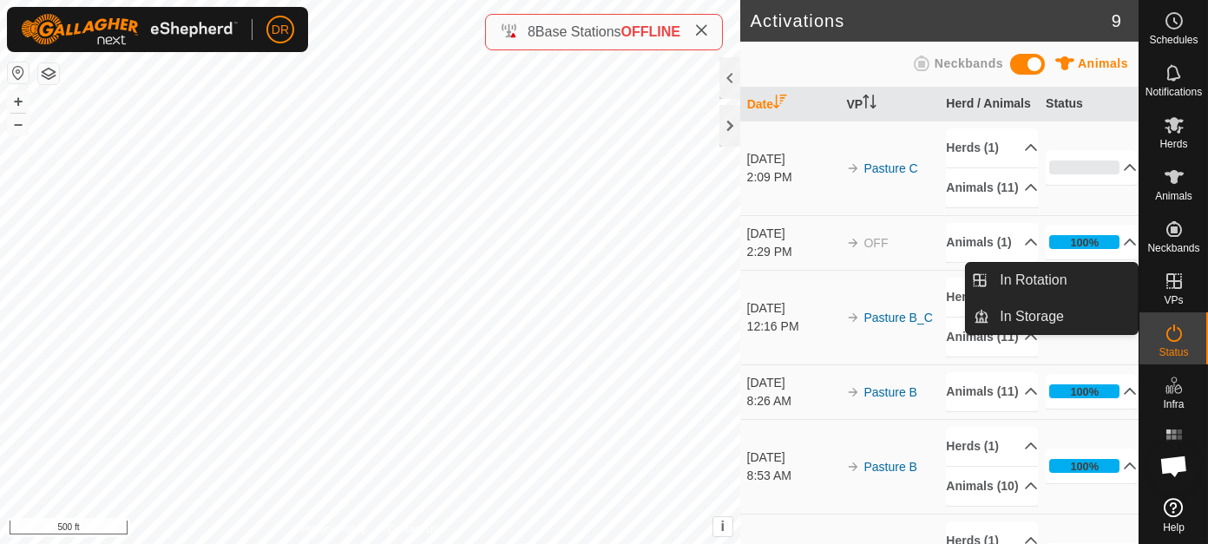
click at [1165, 283] on icon at bounding box center [1174, 281] width 21 height 21
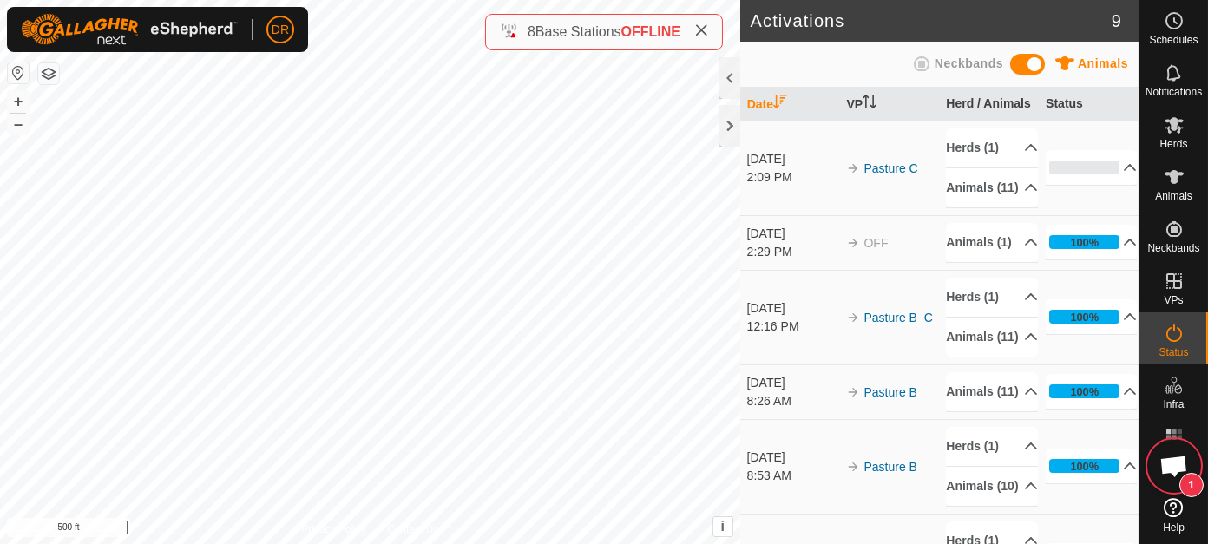
scroll to position [1455, 0]
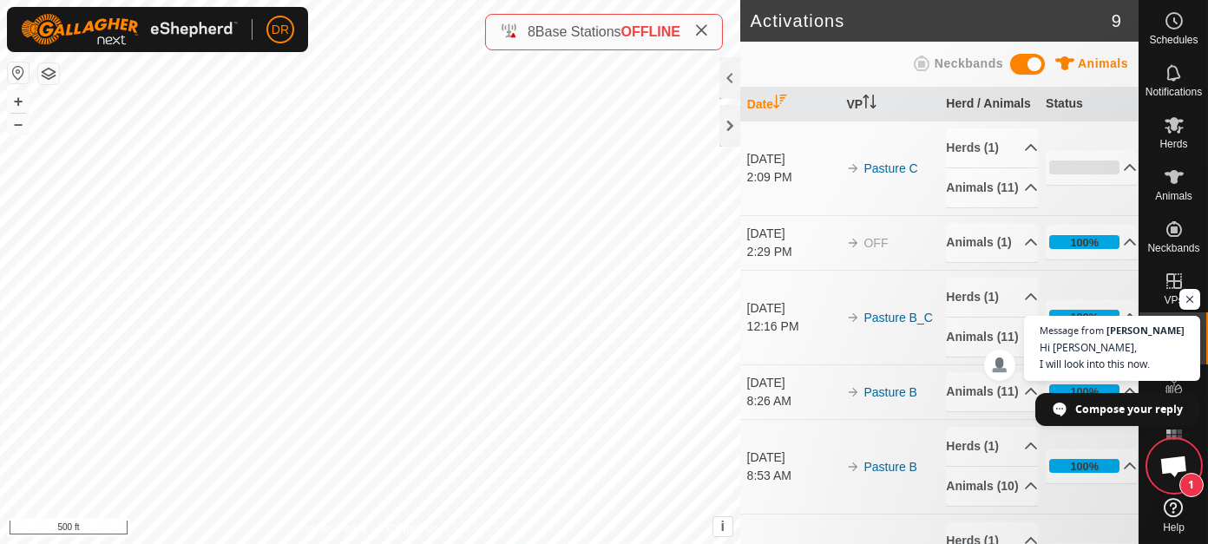
click at [1174, 467] on span "Open chat" at bounding box center [1174, 468] width 29 height 24
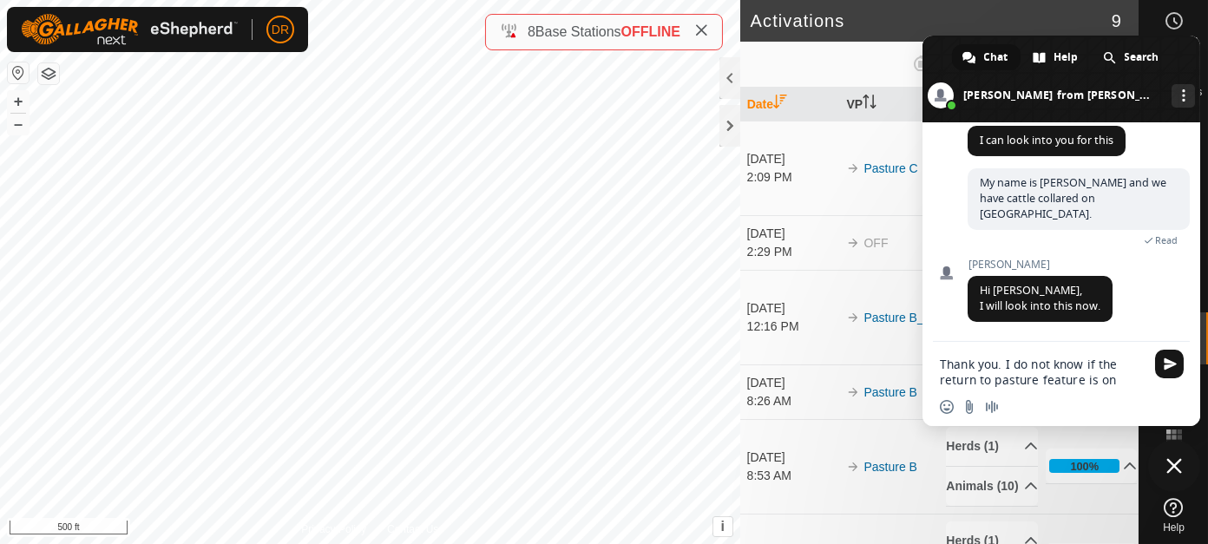
type textarea "Thank you. I do not know if the return to pasture feature is on."
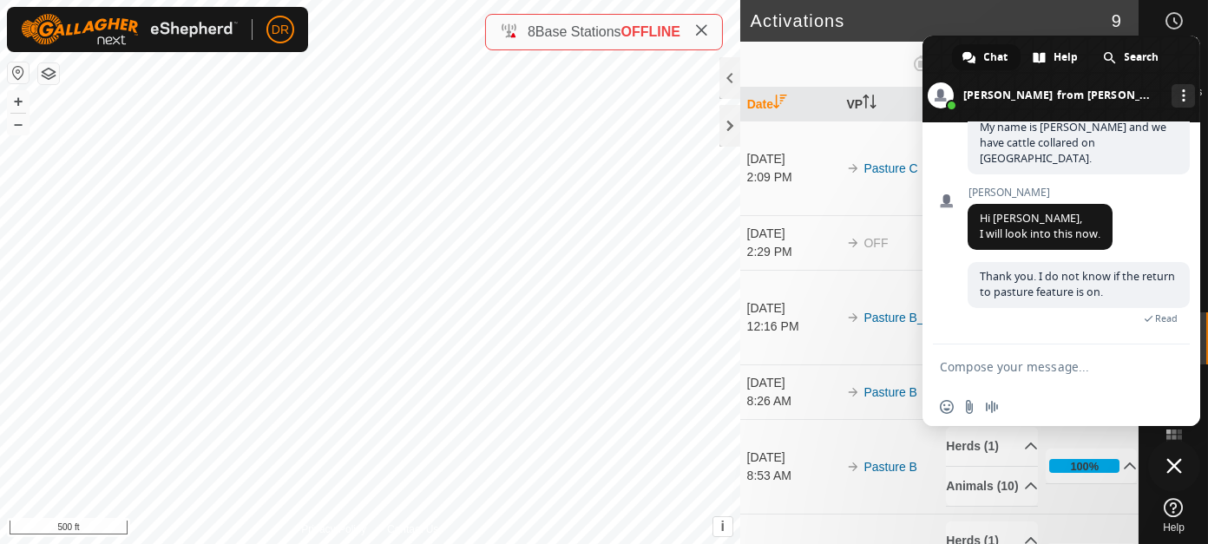
scroll to position [1533, 0]
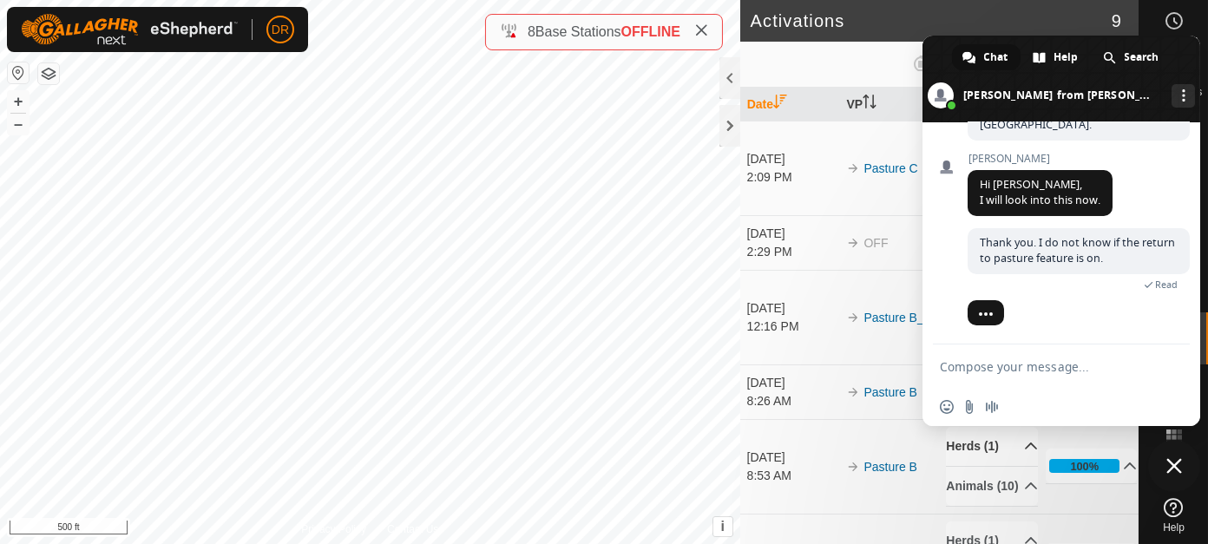
click at [1010, 466] on p-accordion-header "Herds (1)" at bounding box center [991, 446] width 91 height 39
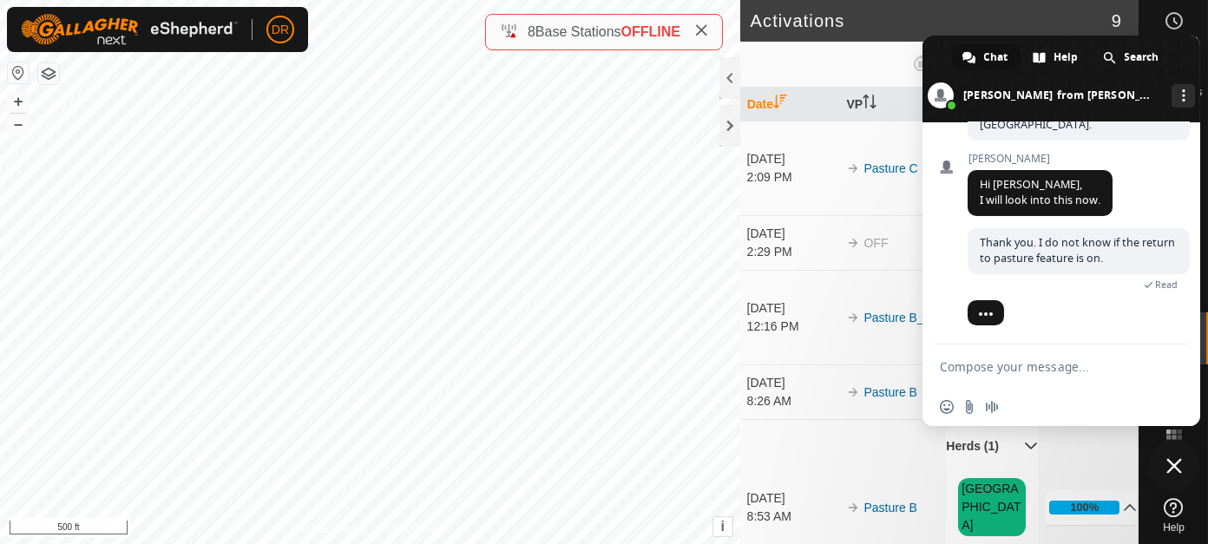
click at [1007, 466] on p-accordion-header "Herds (1)" at bounding box center [991, 446] width 91 height 39
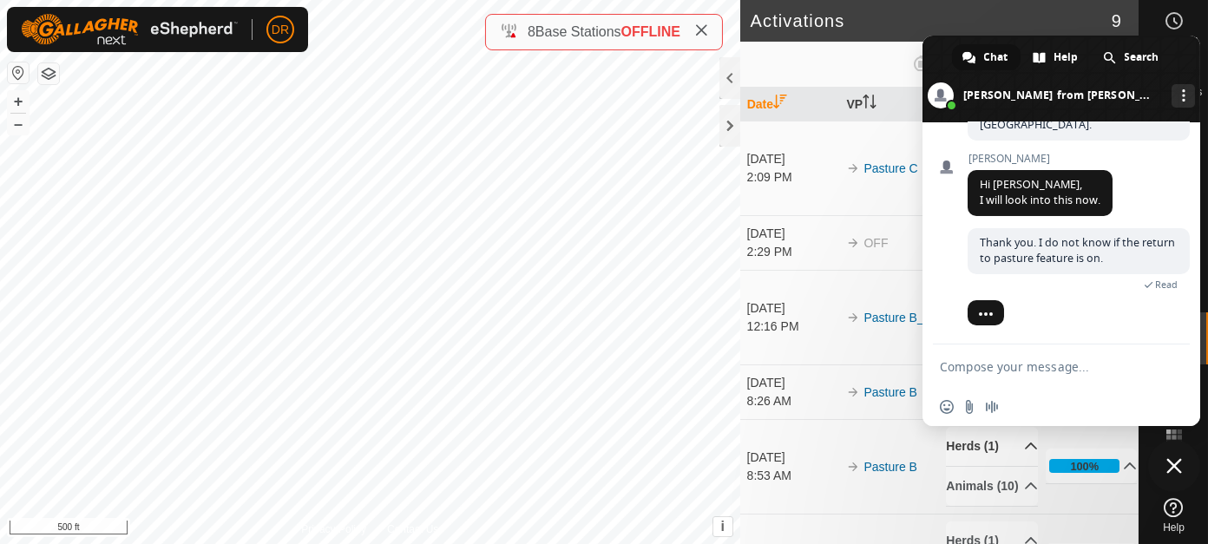
click at [1042, 368] on textarea "Compose your message..." at bounding box center [1042, 367] width 205 height 16
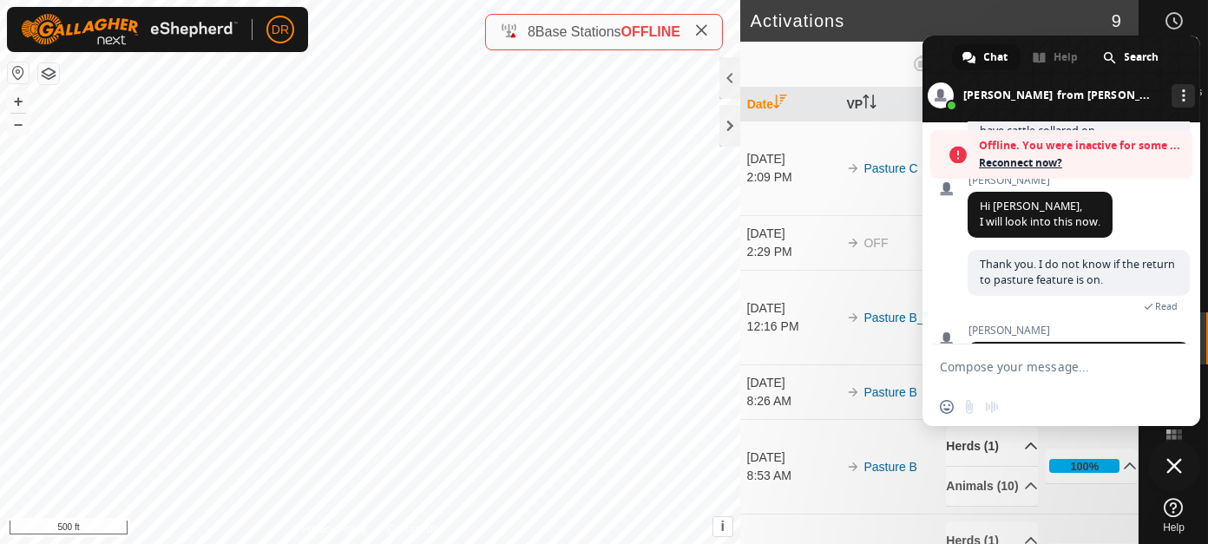
scroll to position [2158, 0]
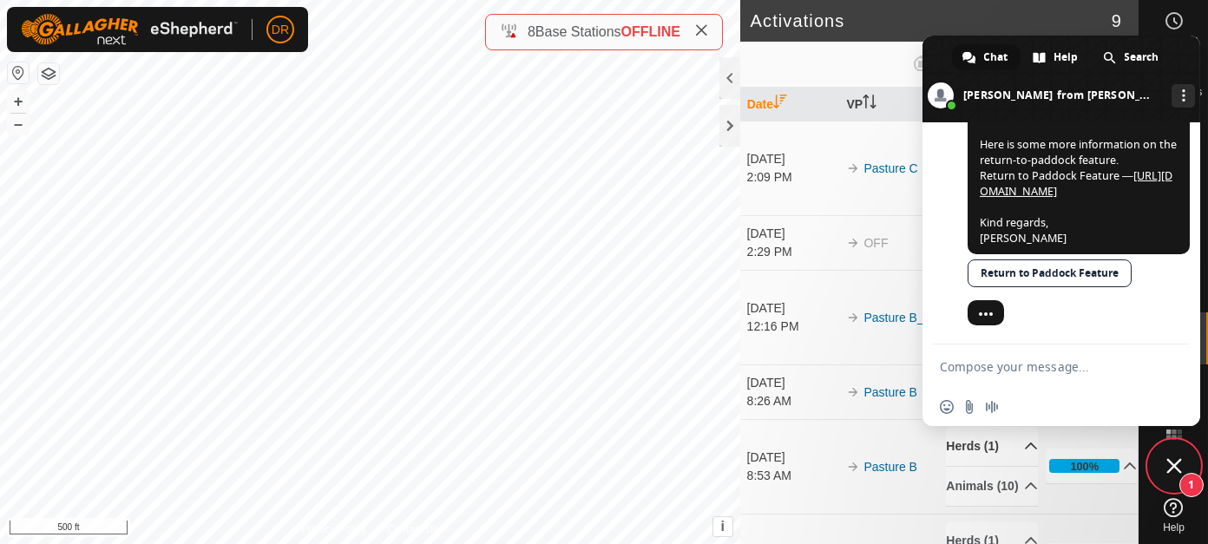
click at [996, 372] on textarea "Compose your message..." at bounding box center [1042, 367] width 205 height 16
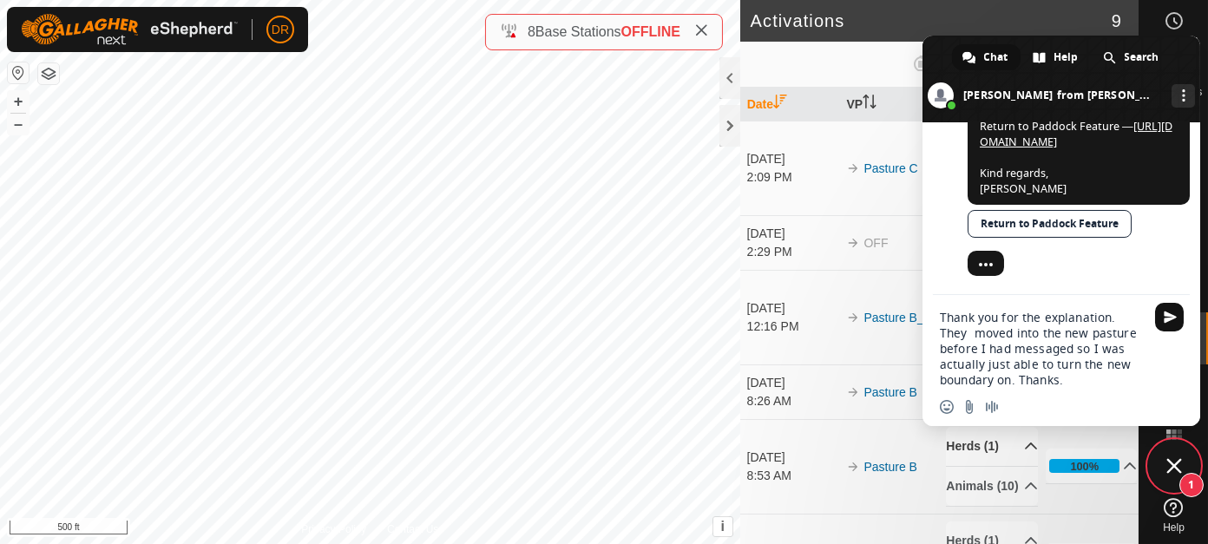
type textarea "Thank you for the explanation. They moved into the new pasture before I had mes…"
click at [1167, 320] on span "Send" at bounding box center [1170, 317] width 13 height 13
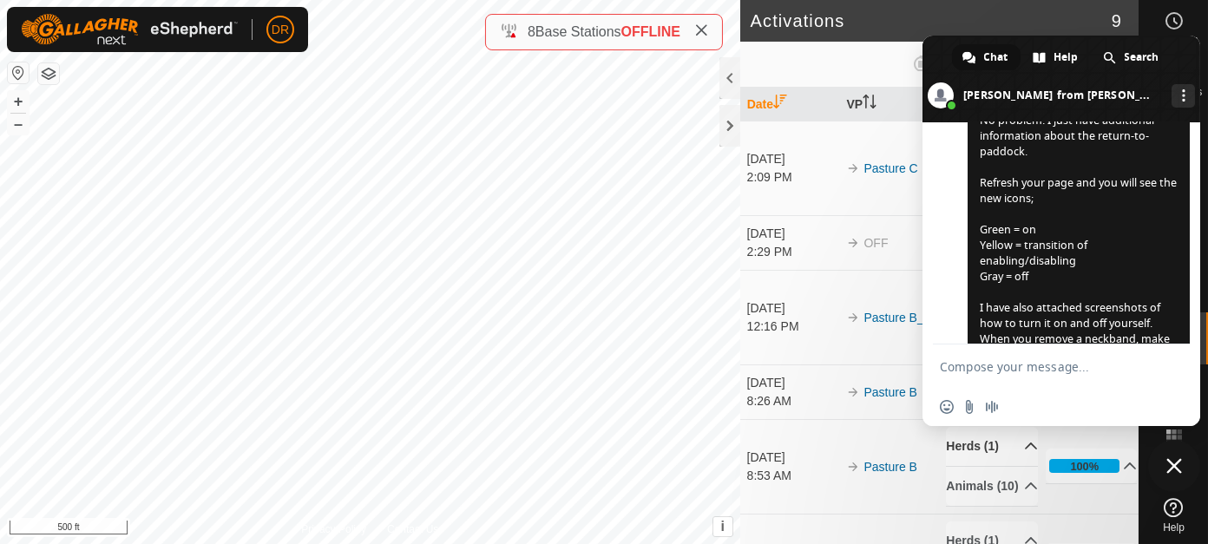
scroll to position [2501, 0]
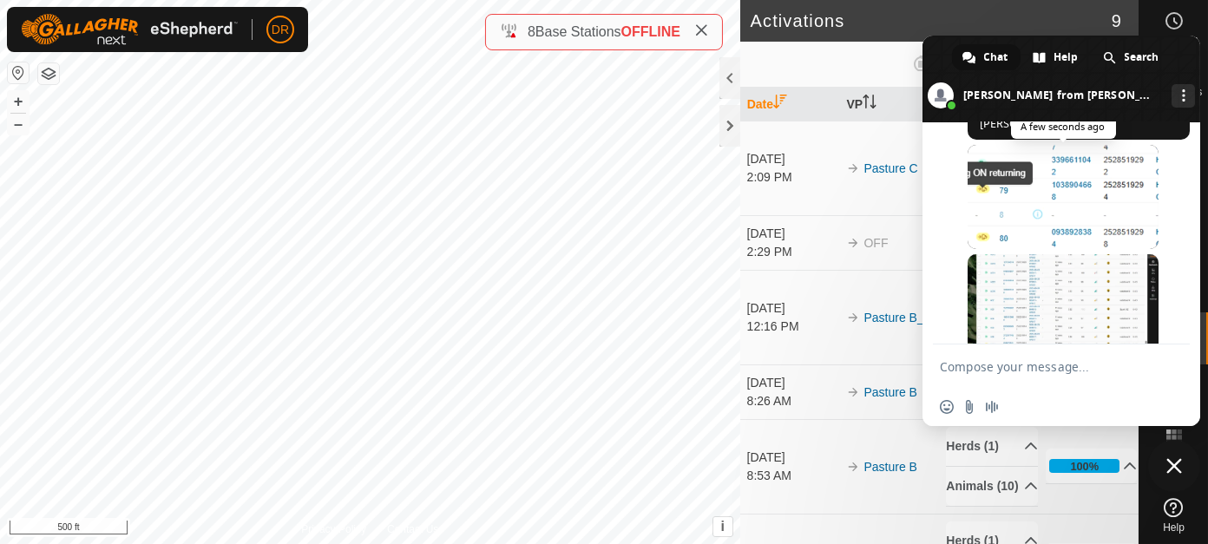
scroll to position [2841, 0]
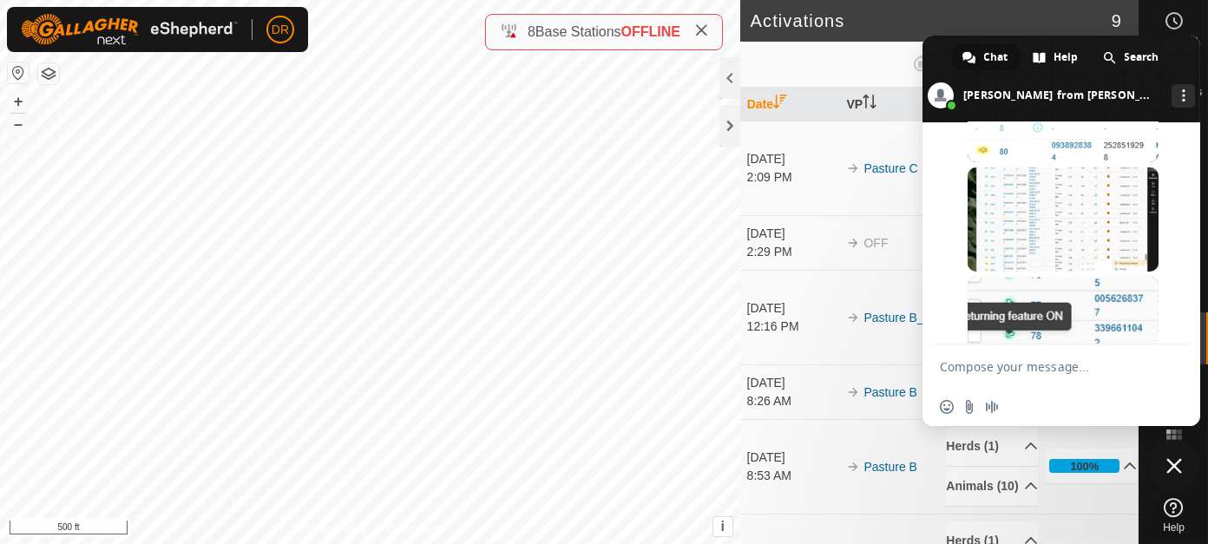
click at [1066, 162] on span at bounding box center [1063, 110] width 191 height 104
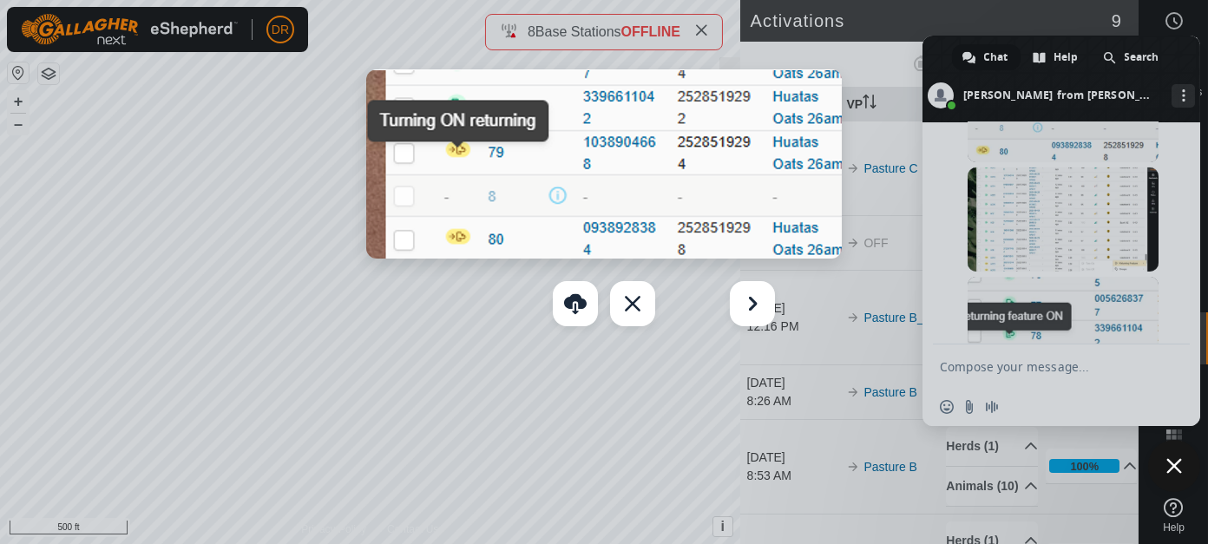
click at [1029, 297] on div at bounding box center [604, 272] width 1208 height 544
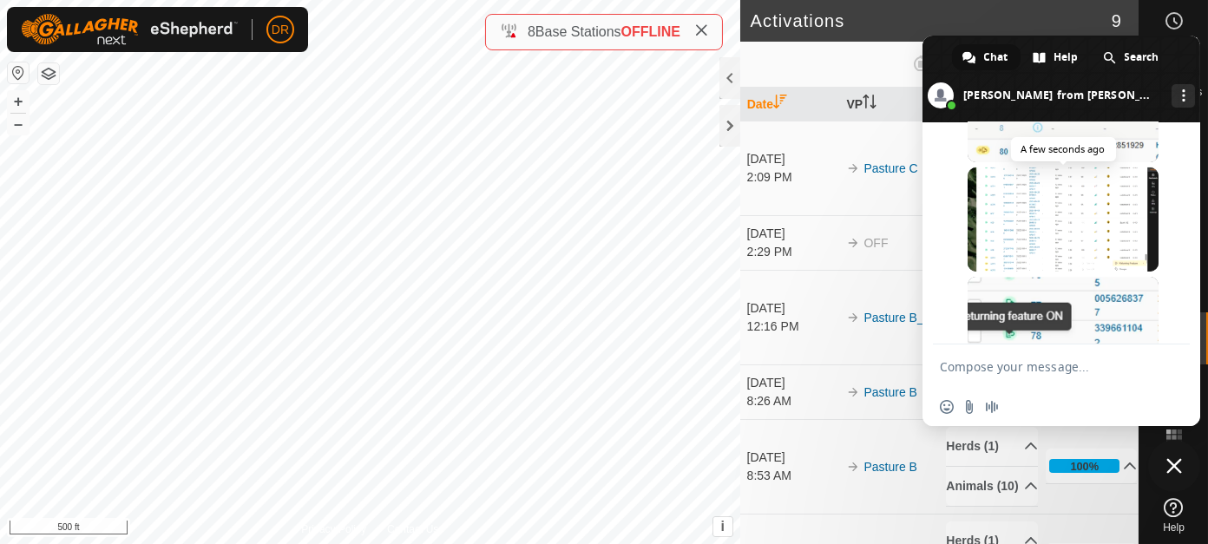
click at [1028, 272] on span at bounding box center [1063, 220] width 191 height 104
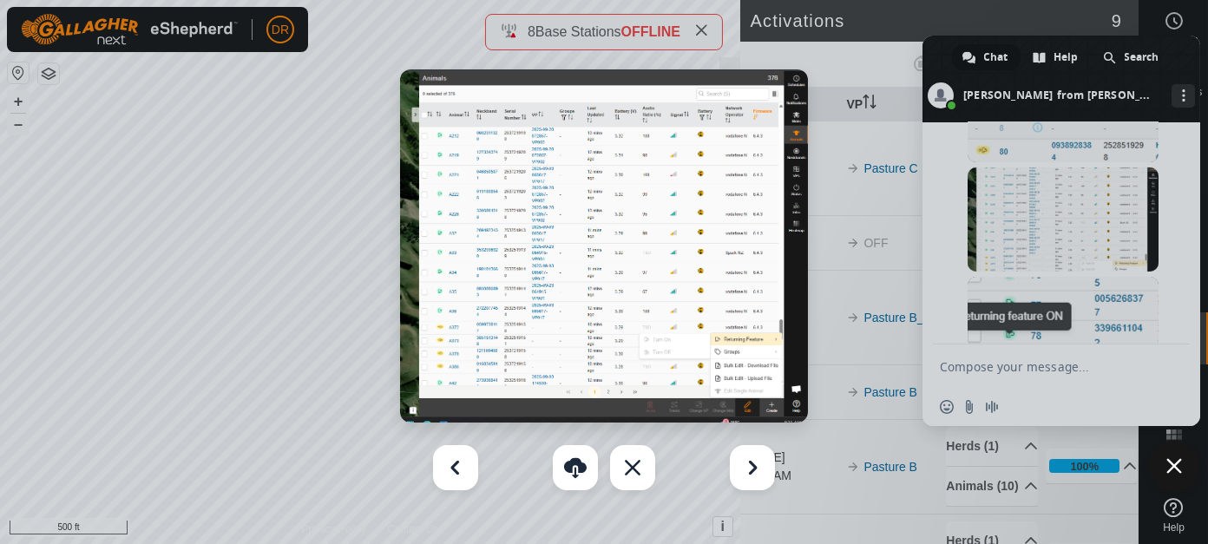
click at [454, 202] on img at bounding box center [603, 245] width 407 height 353
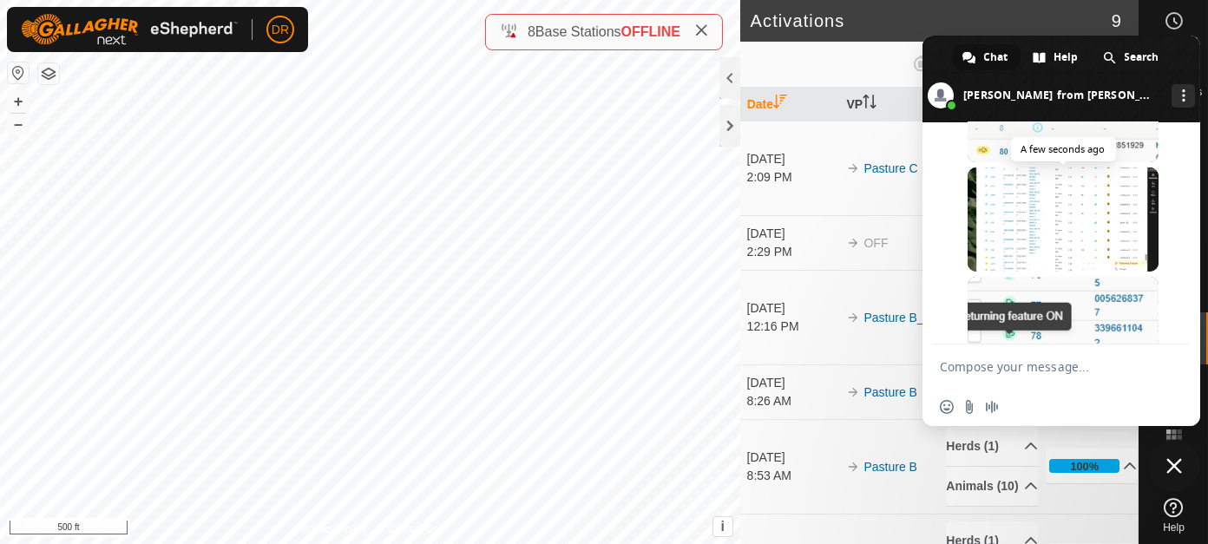
click at [1049, 272] on span at bounding box center [1063, 220] width 191 height 104
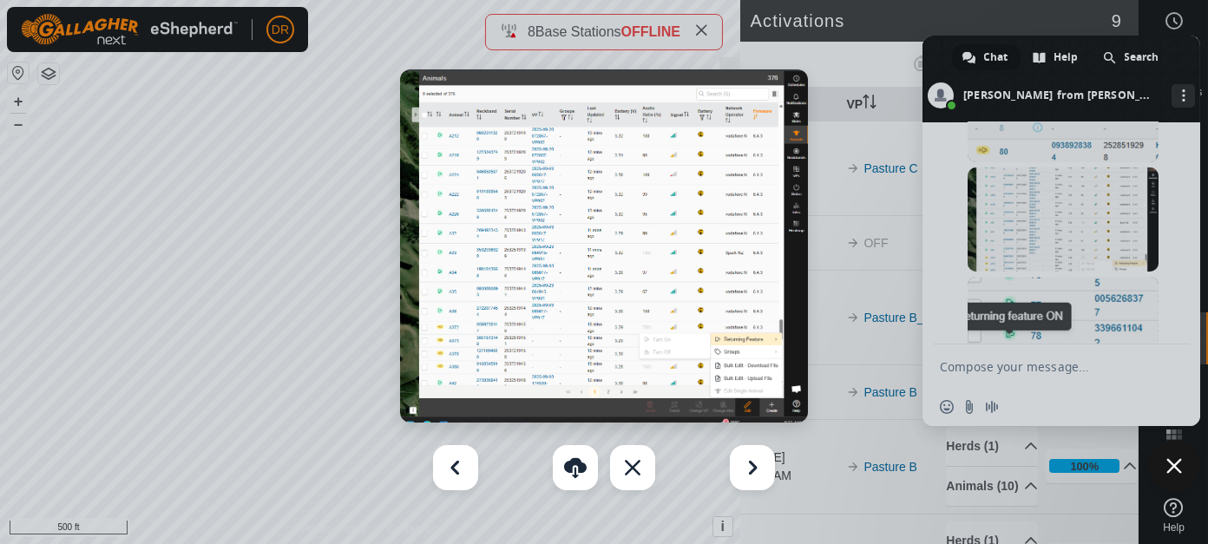
click at [1120, 309] on div at bounding box center [604, 272] width 1208 height 544
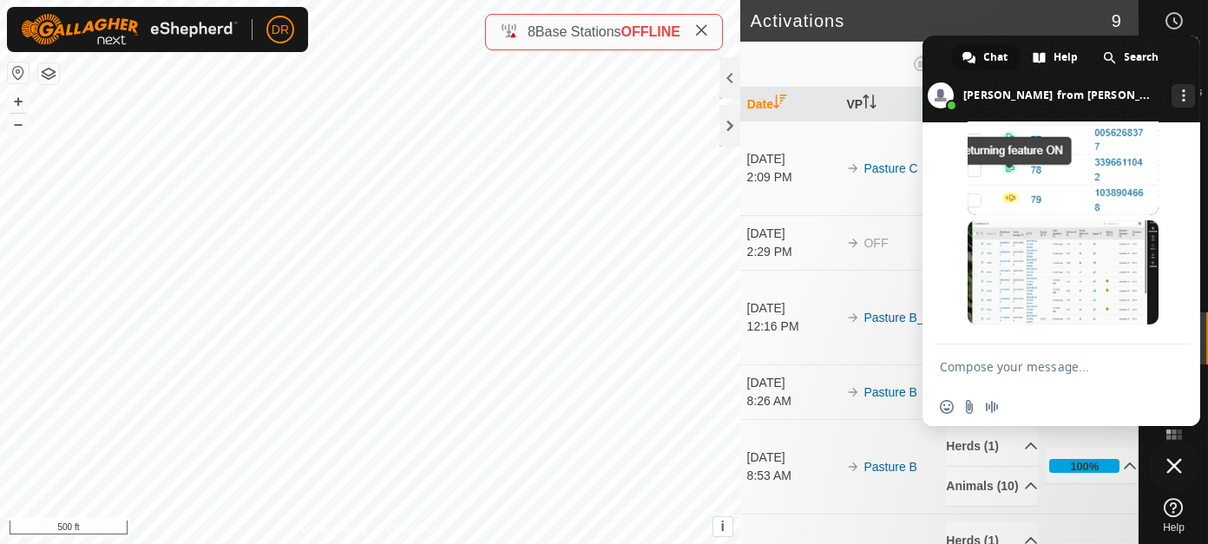
scroll to position [3101, 0]
click at [1110, 297] on span at bounding box center [1063, 272] width 191 height 104
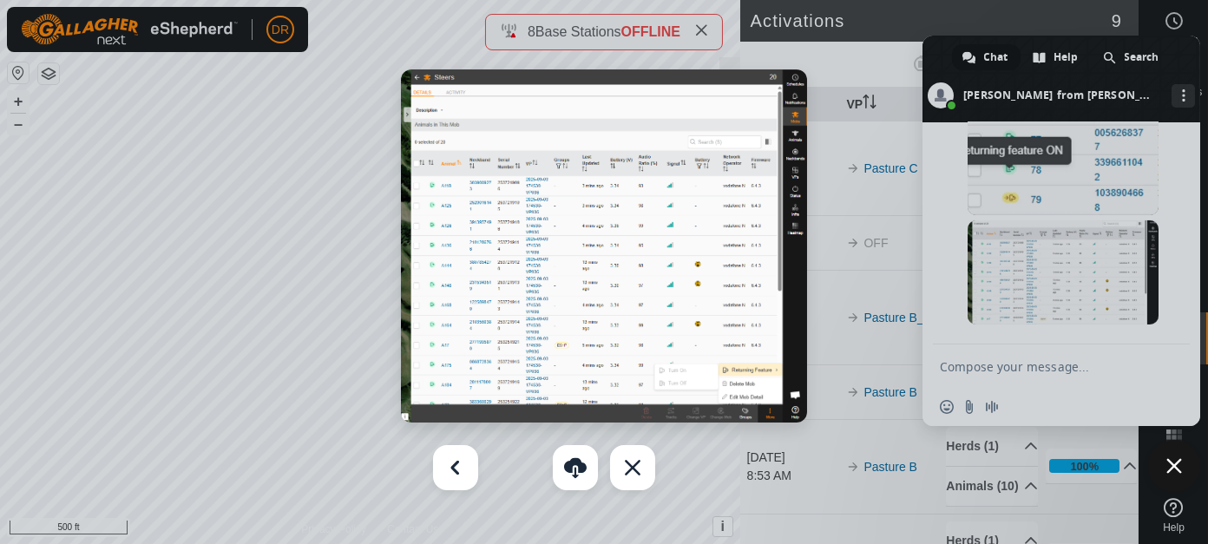
click at [844, 114] on div at bounding box center [604, 272] width 1208 height 544
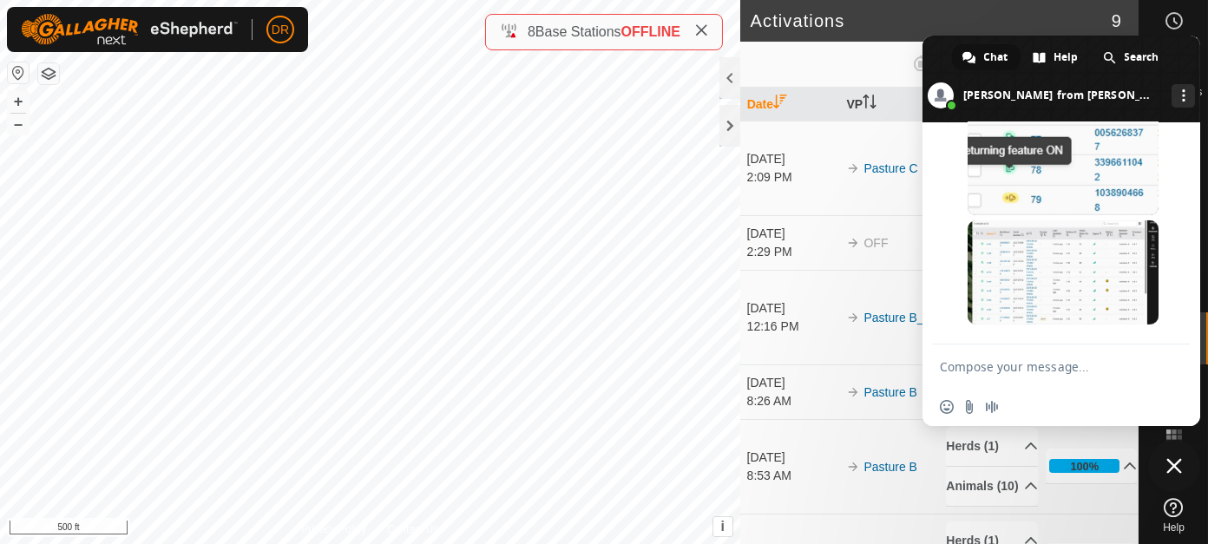
click at [1177, 470] on span "Close chat" at bounding box center [1175, 466] width 16 height 16
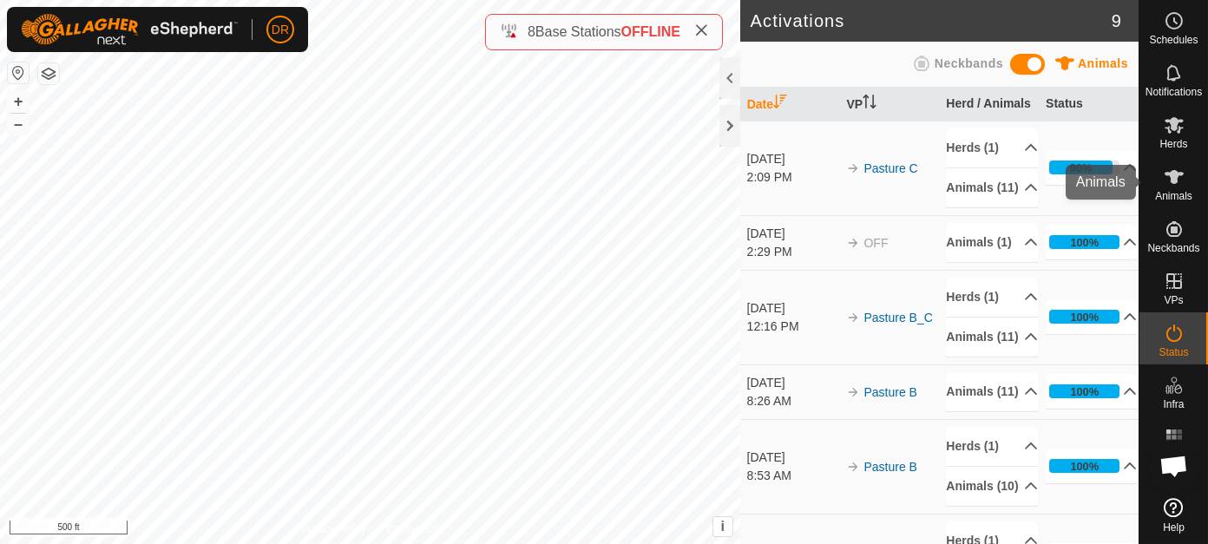
click at [1178, 180] on icon at bounding box center [1174, 177] width 21 height 21
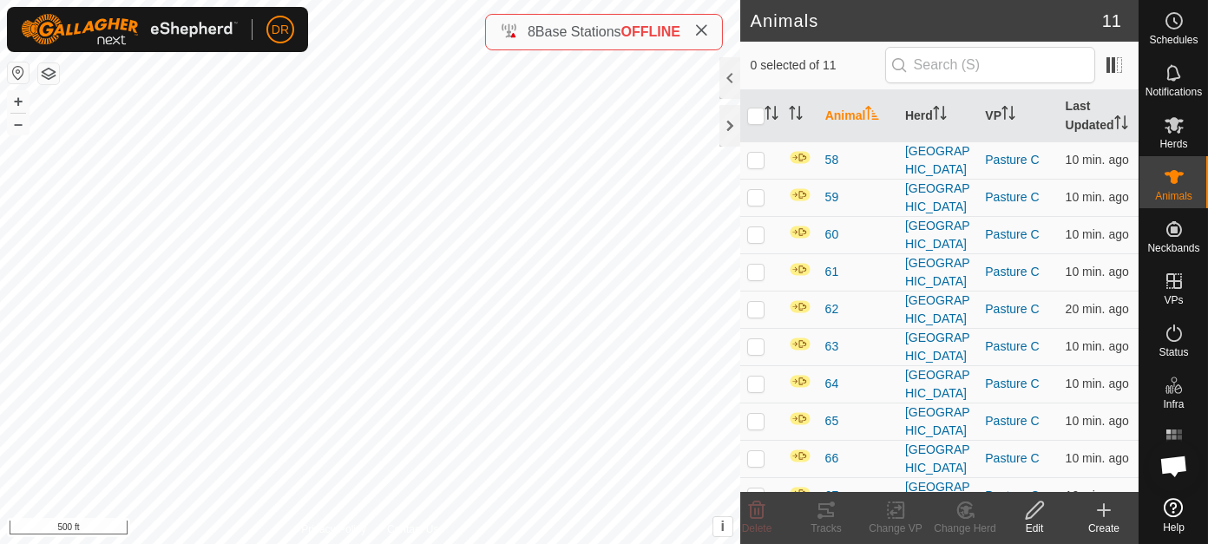
click at [1032, 518] on icon at bounding box center [1035, 510] width 22 height 21
click at [706, 31] on icon at bounding box center [701, 30] width 14 height 14
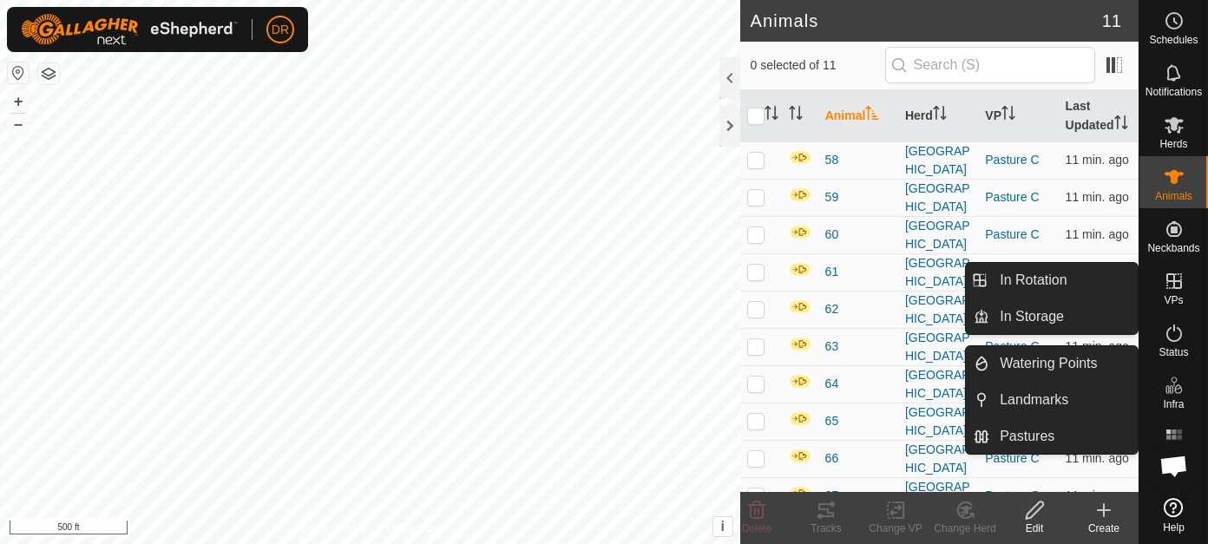
click at [1172, 471] on span "Open chat" at bounding box center [1174, 468] width 29 height 24
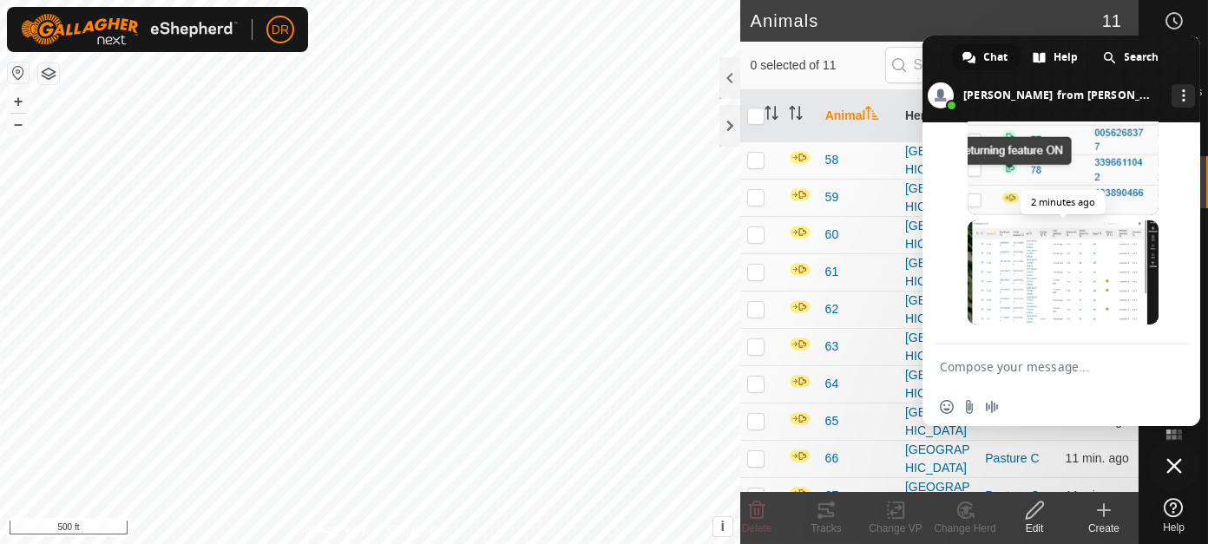
scroll to position [3102, 0]
click at [999, 372] on textarea "Compose your message..." at bounding box center [1042, 367] width 205 height 16
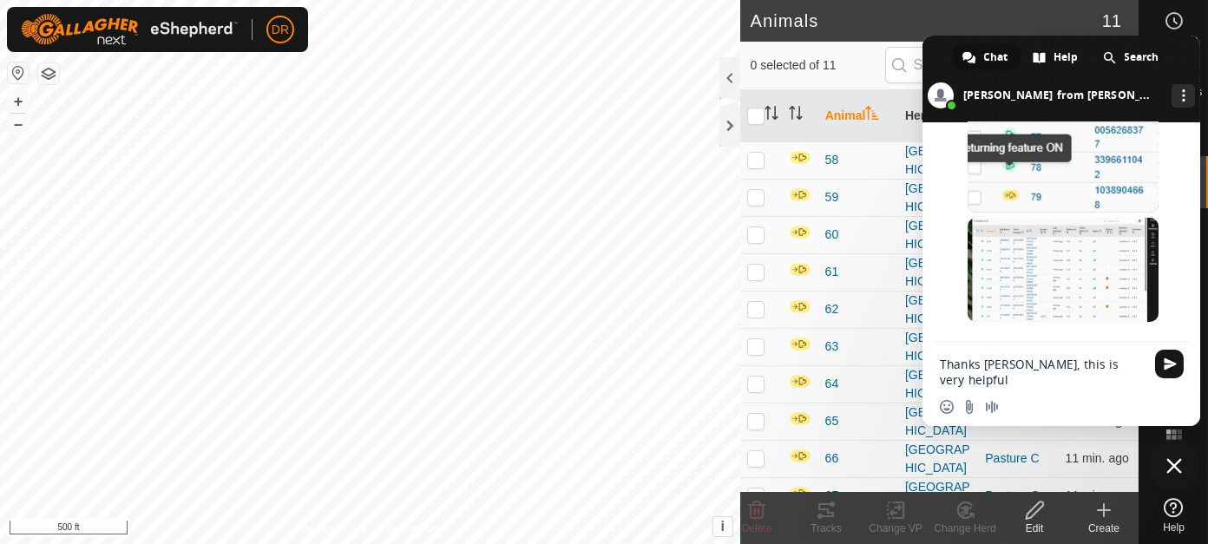
type textarea "Thanks Natasha, this is very helpful."
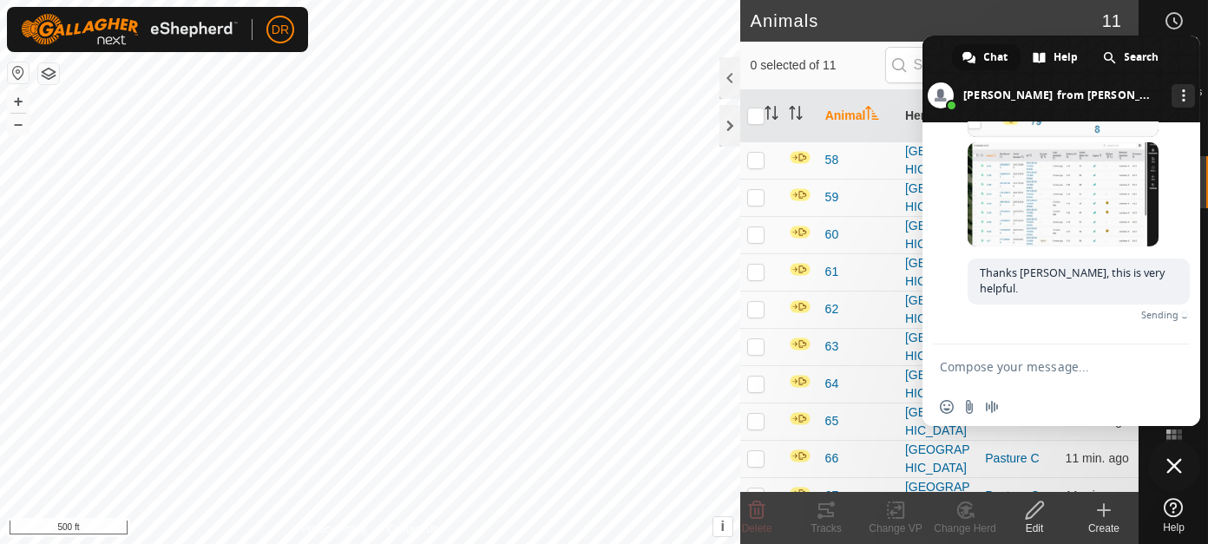
scroll to position [3145, 0]
